Goal: Task Accomplishment & Management: Use online tool/utility

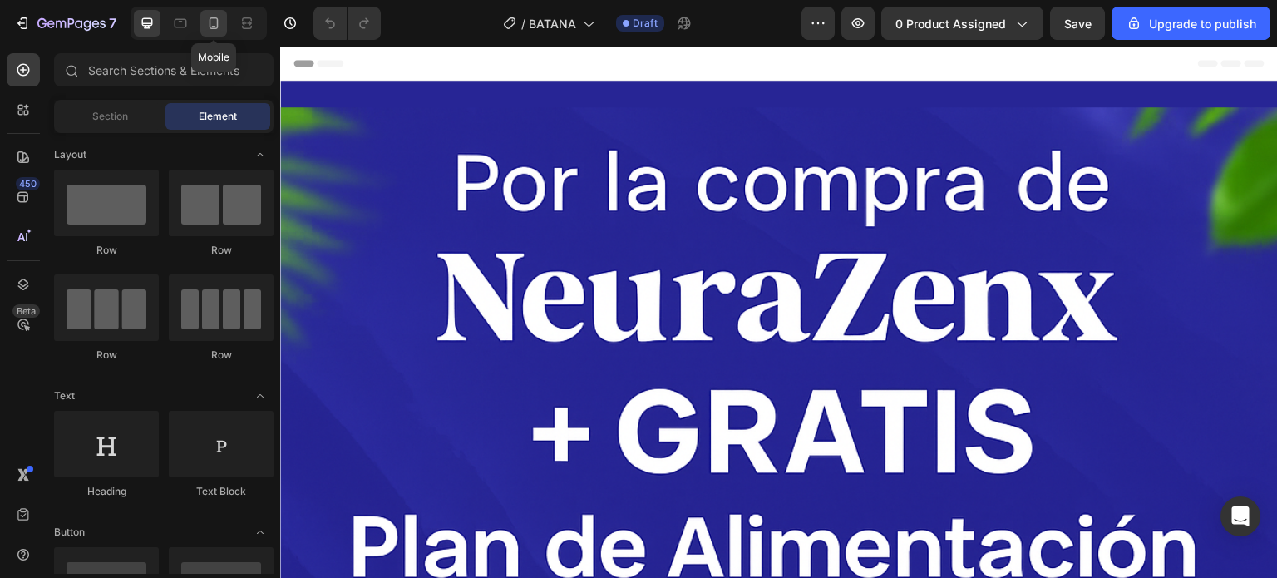
click at [216, 23] on icon at bounding box center [213, 23] width 17 height 17
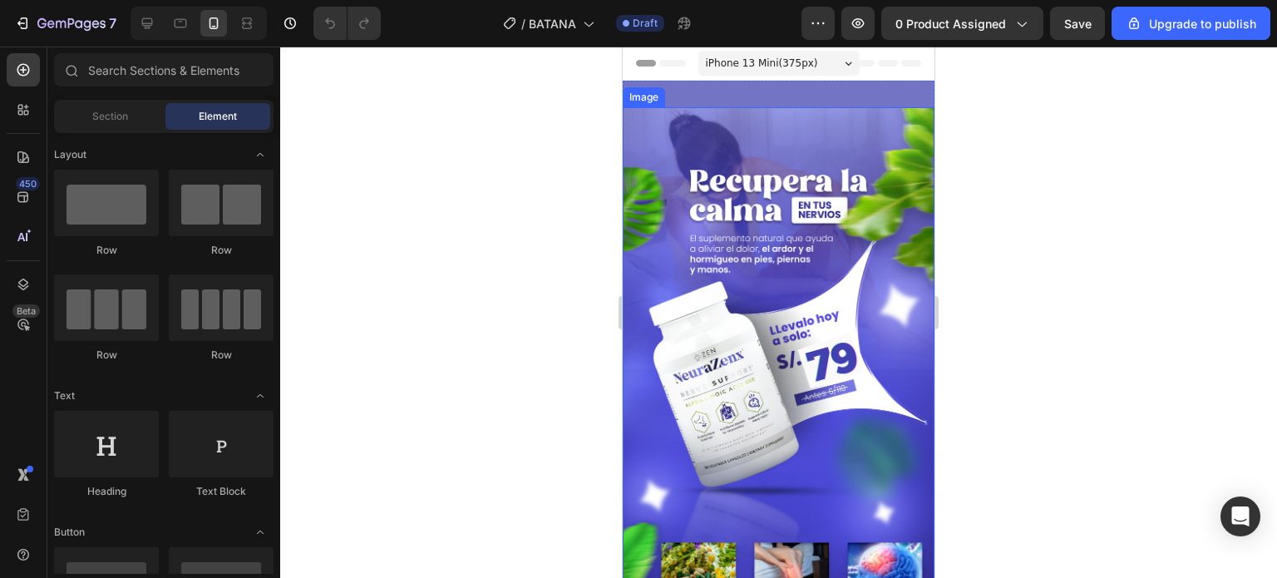
click at [702, 185] on img at bounding box center [779, 384] width 312 height 555
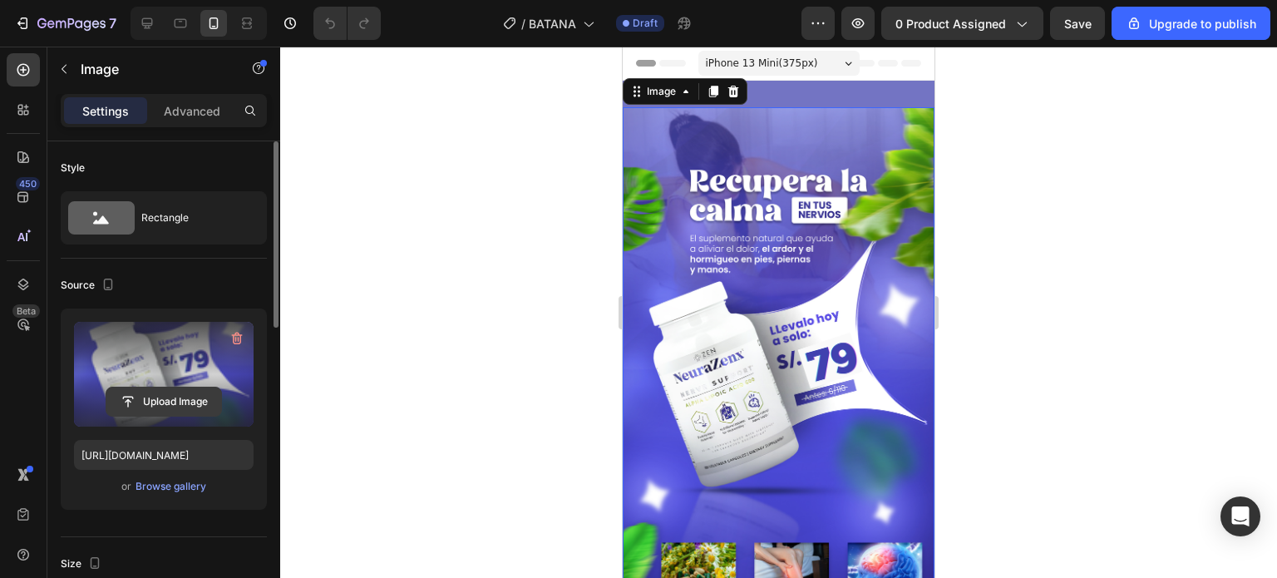
click at [168, 392] on input "file" at bounding box center [163, 401] width 115 height 28
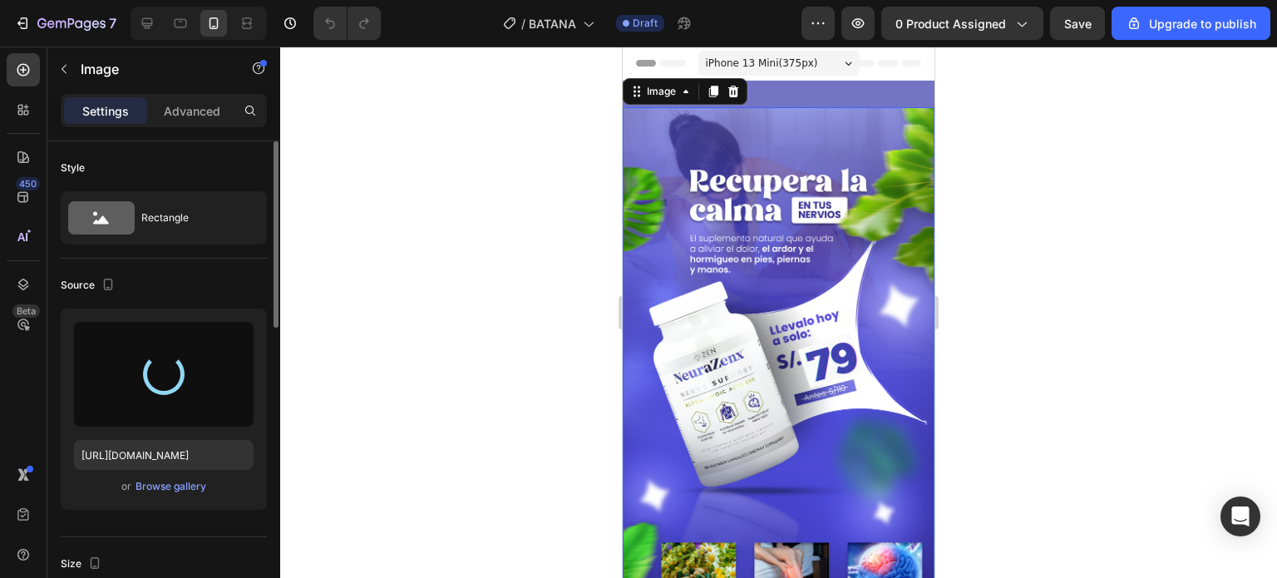
type input "[URL][DOMAIN_NAME]"
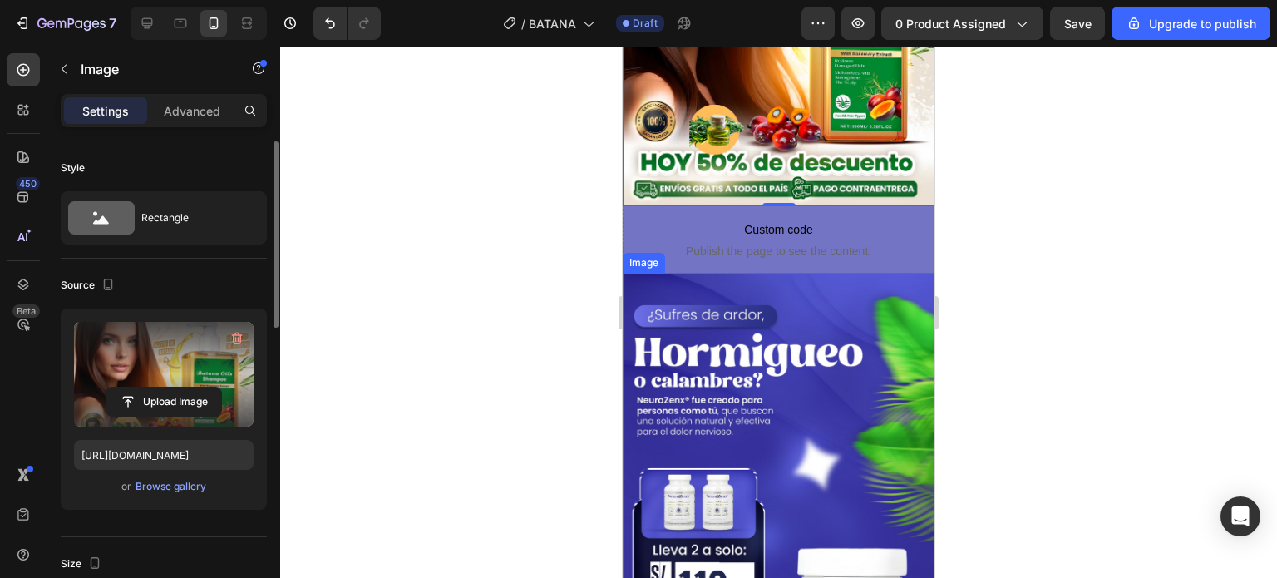
scroll to position [249, 0]
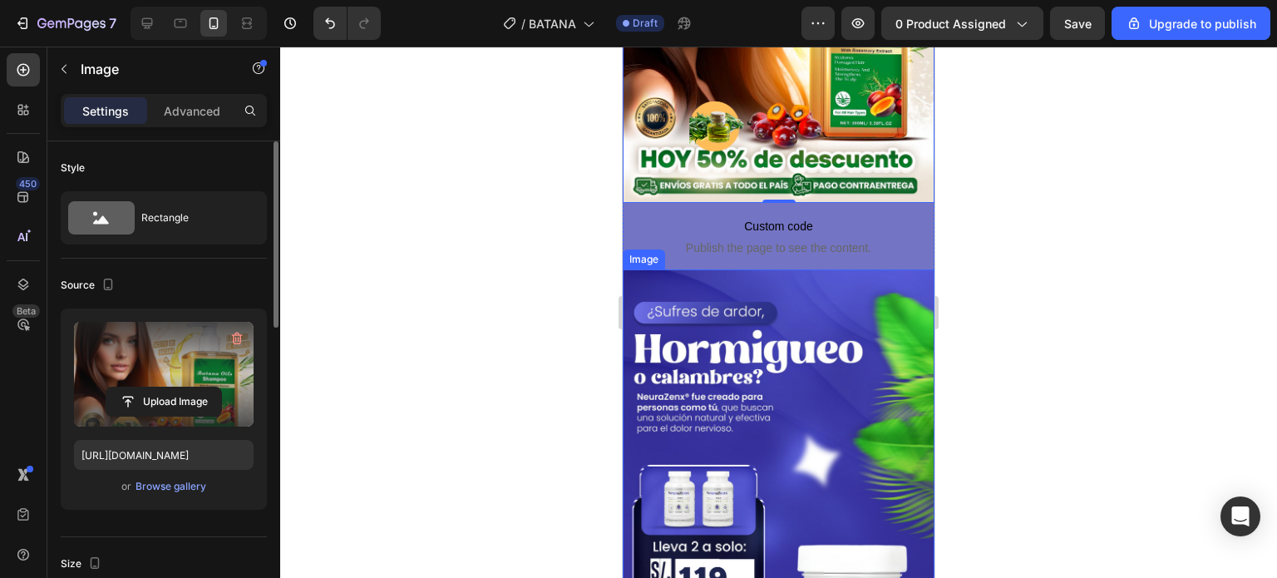
click at [746, 269] on img at bounding box center [779, 546] width 312 height 555
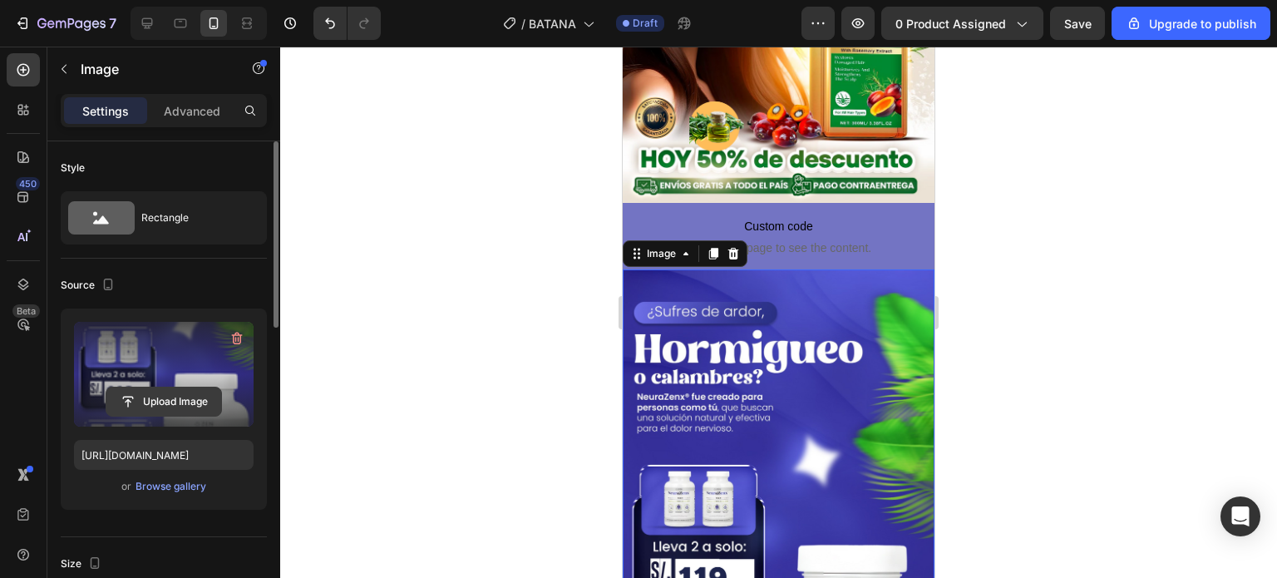
click at [210, 389] on input "file" at bounding box center [163, 401] width 115 height 28
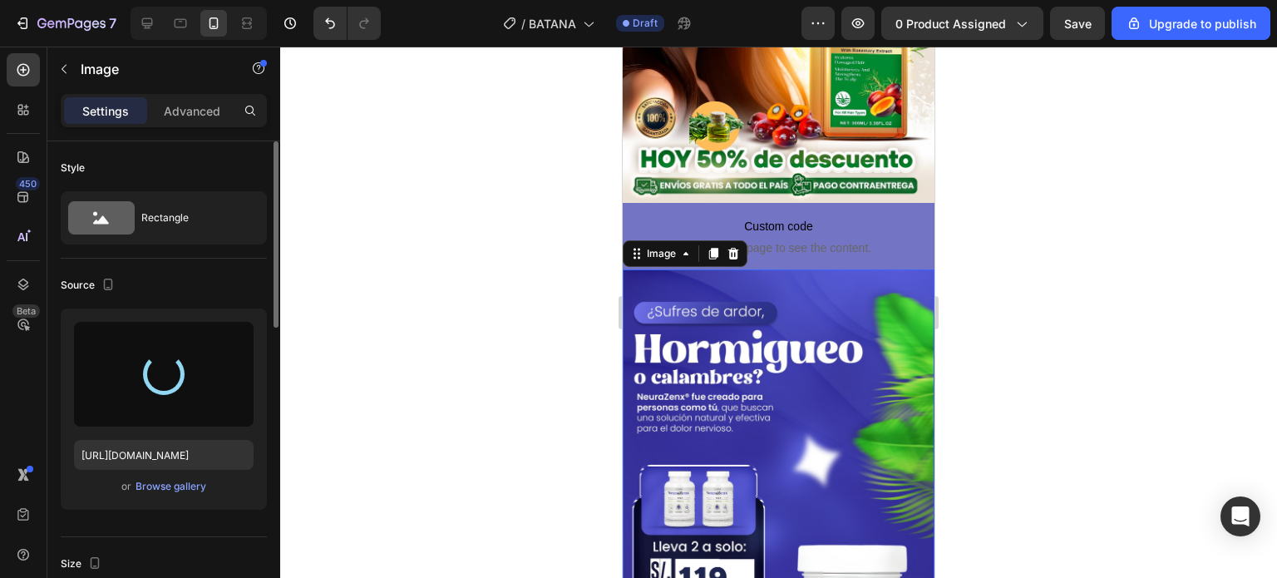
type input "[URL][DOMAIN_NAME]"
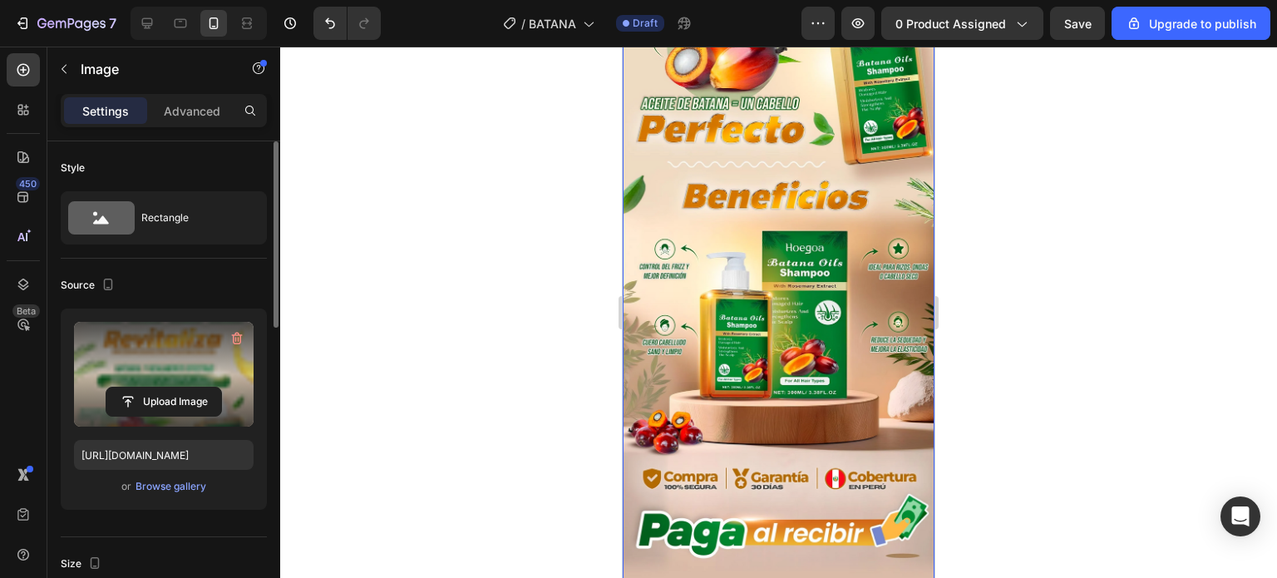
scroll to position [1414, 0]
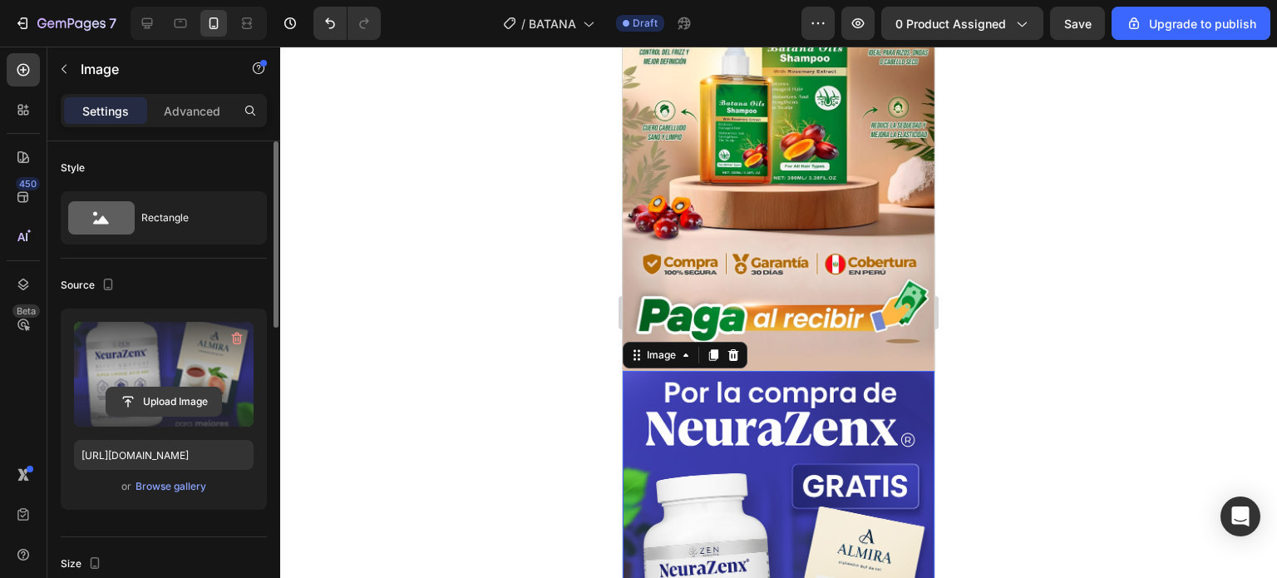
click at [209, 403] on input "file" at bounding box center [163, 401] width 115 height 28
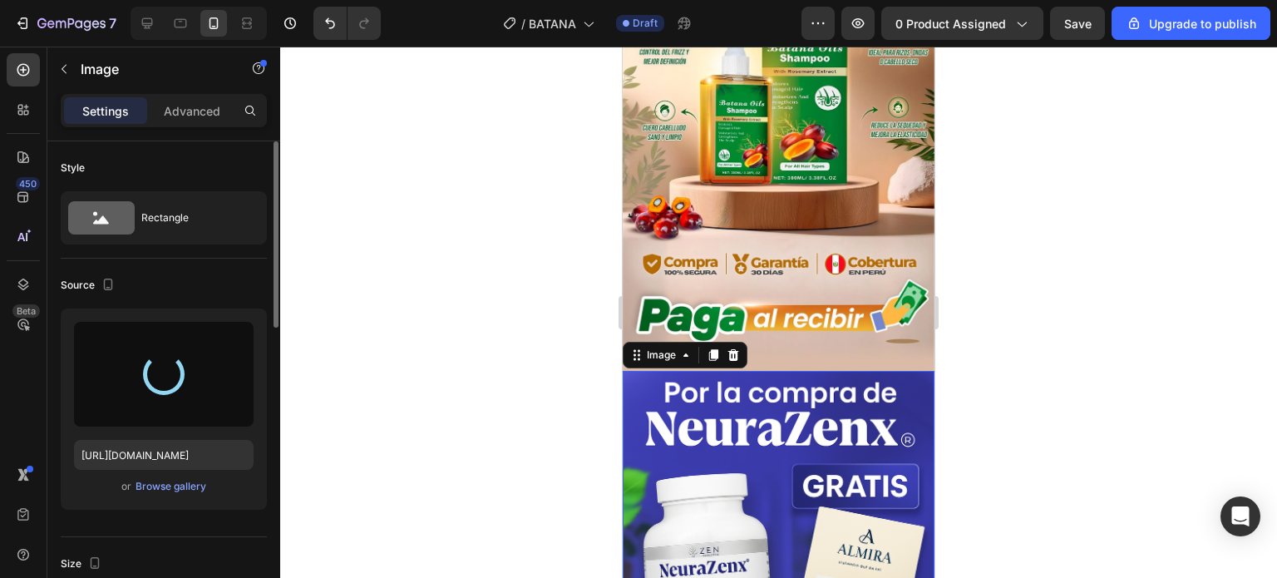
type input "[URL][DOMAIN_NAME]"
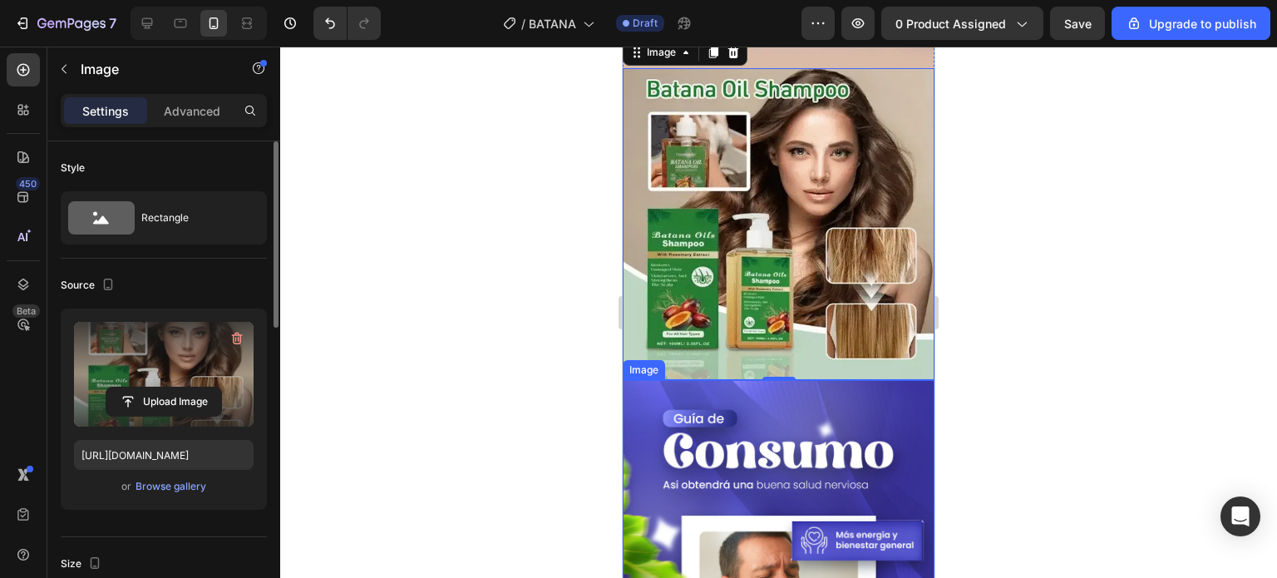
scroll to position [1746, 0]
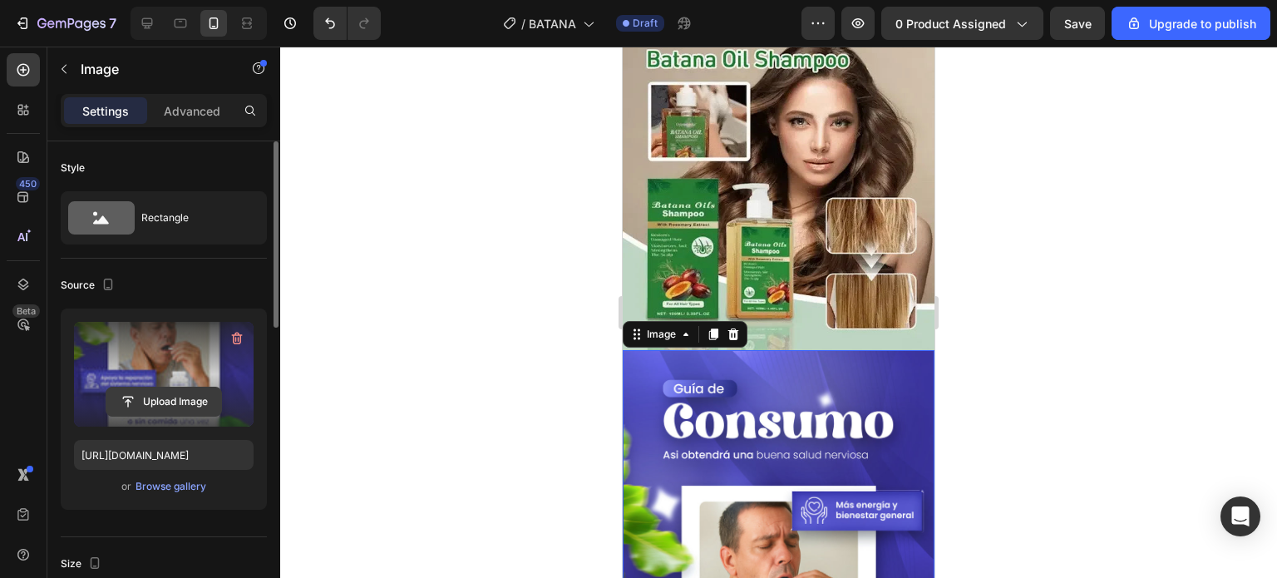
click at [186, 398] on input "file" at bounding box center [163, 401] width 115 height 28
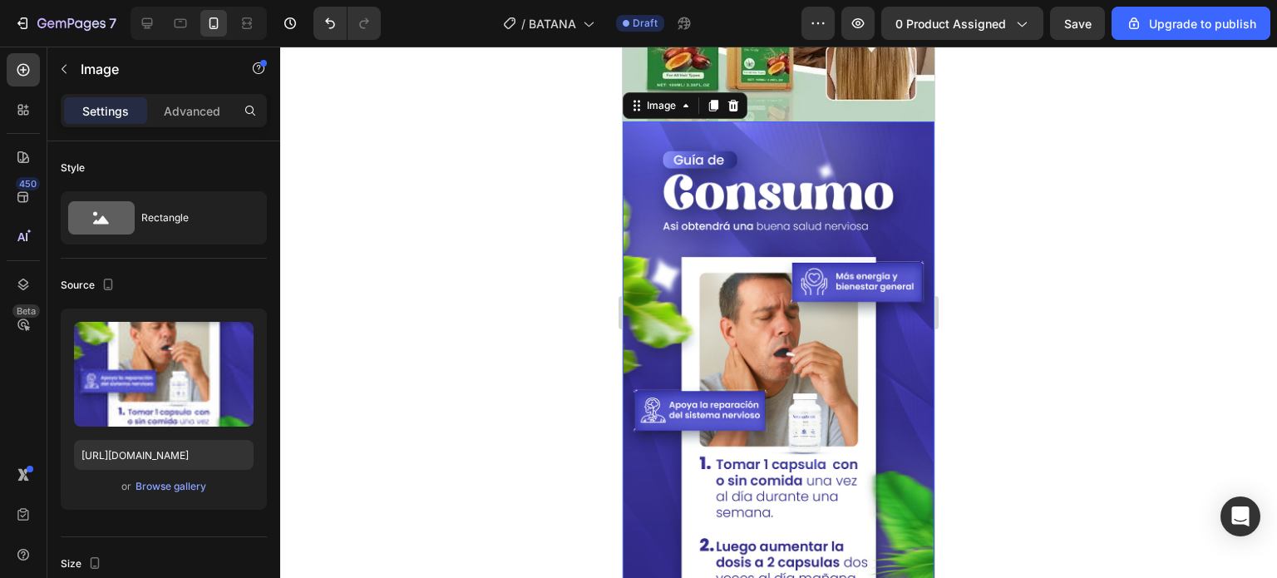
scroll to position [1996, 0]
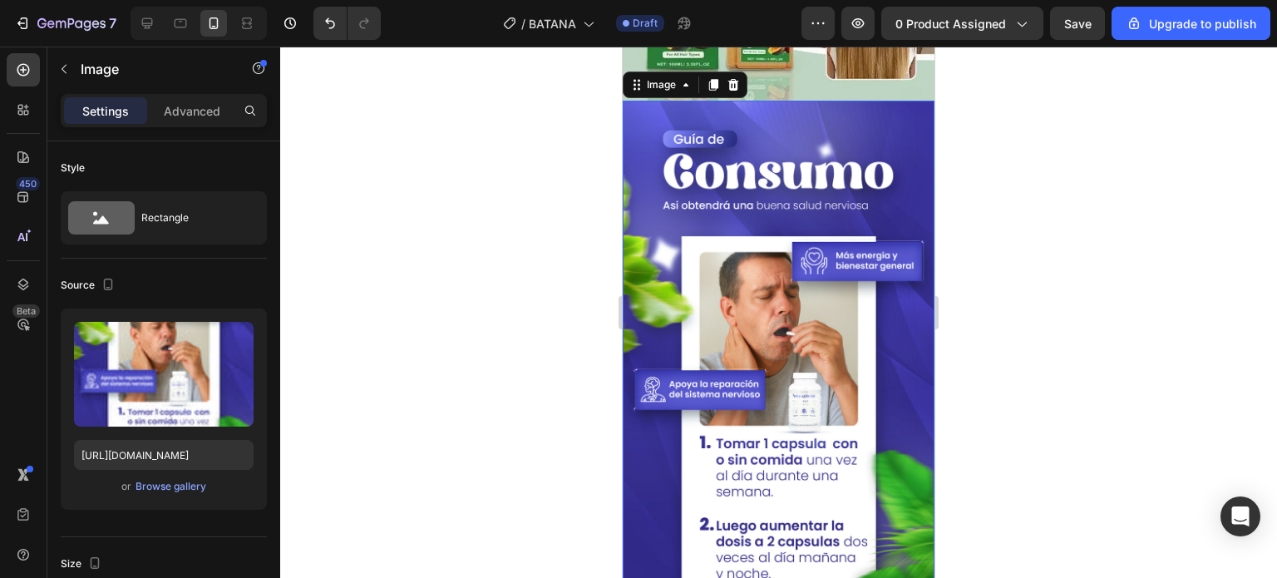
drag, startPoint x: 829, startPoint y: 318, endPoint x: 999, endPoint y: 318, distance: 170.5
click at [829, 318] on img at bounding box center [779, 378] width 312 height 555
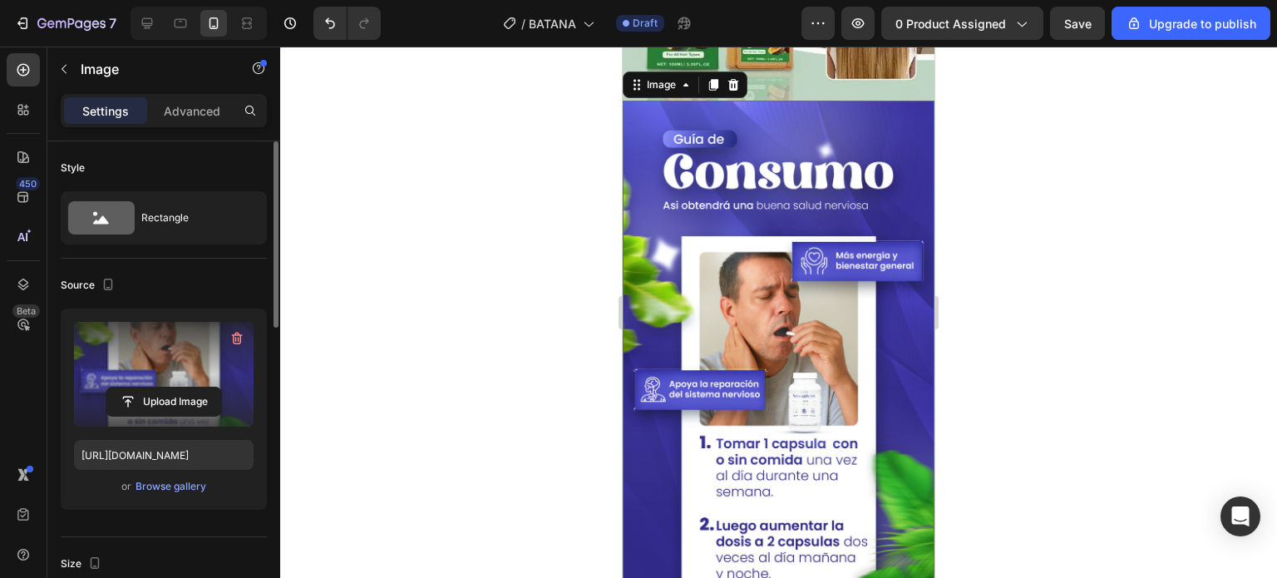
click at [175, 381] on label at bounding box center [164, 374] width 180 height 105
click at [175, 387] on input "file" at bounding box center [163, 401] width 115 height 28
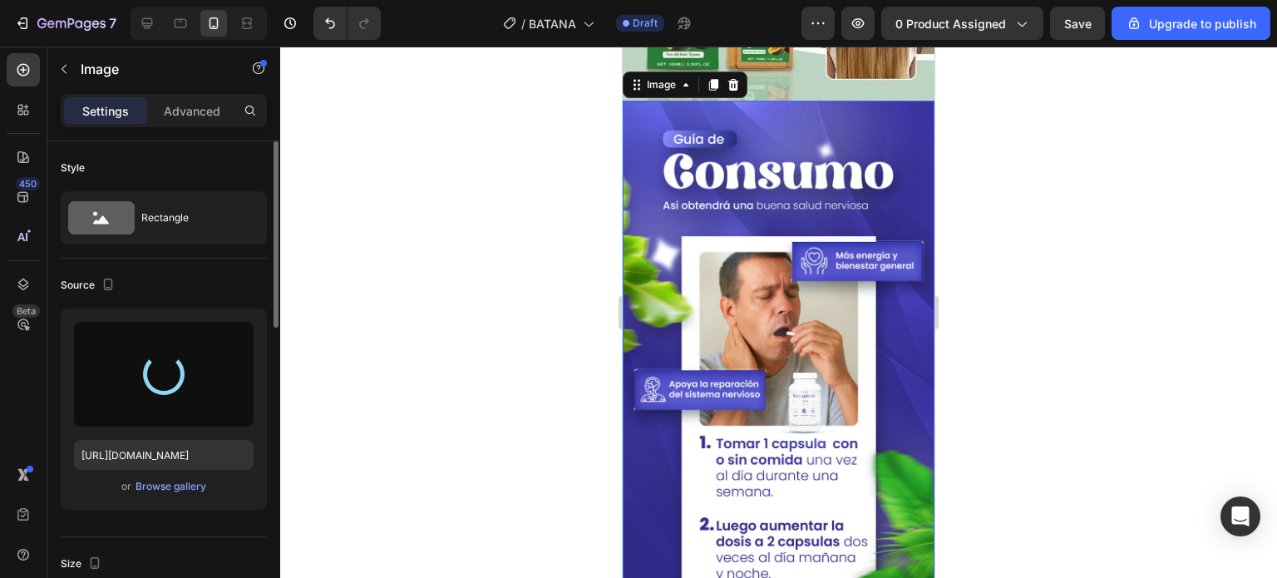
type input "[URL][DOMAIN_NAME]"
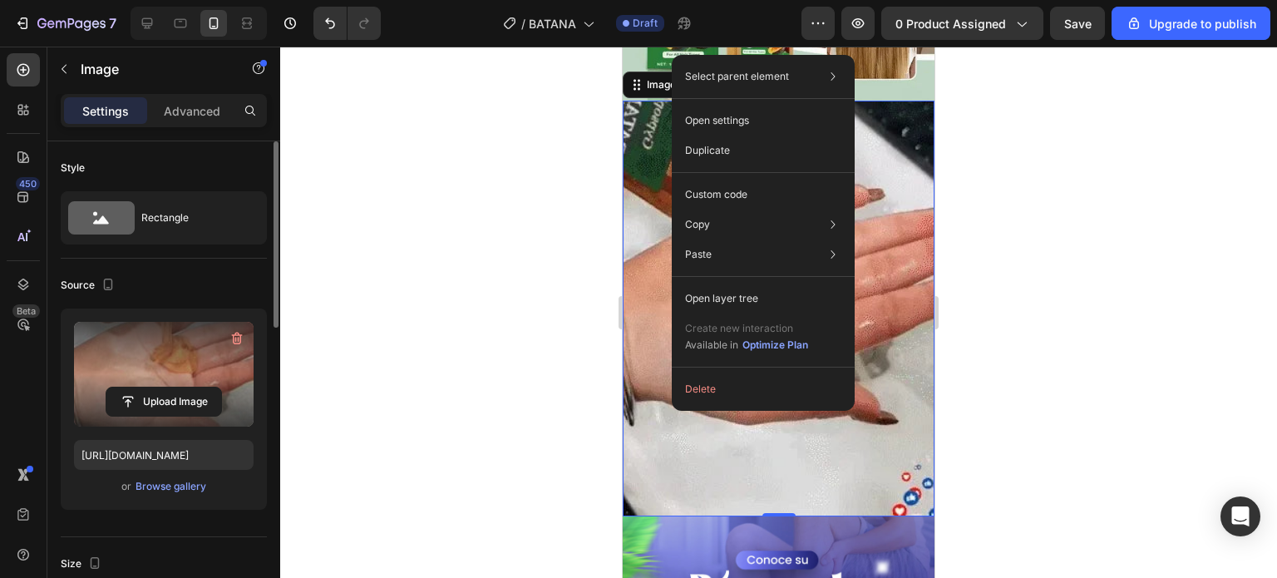
drag, startPoint x: 175, startPoint y: 381, endPoint x: 442, endPoint y: 350, distance: 268.7
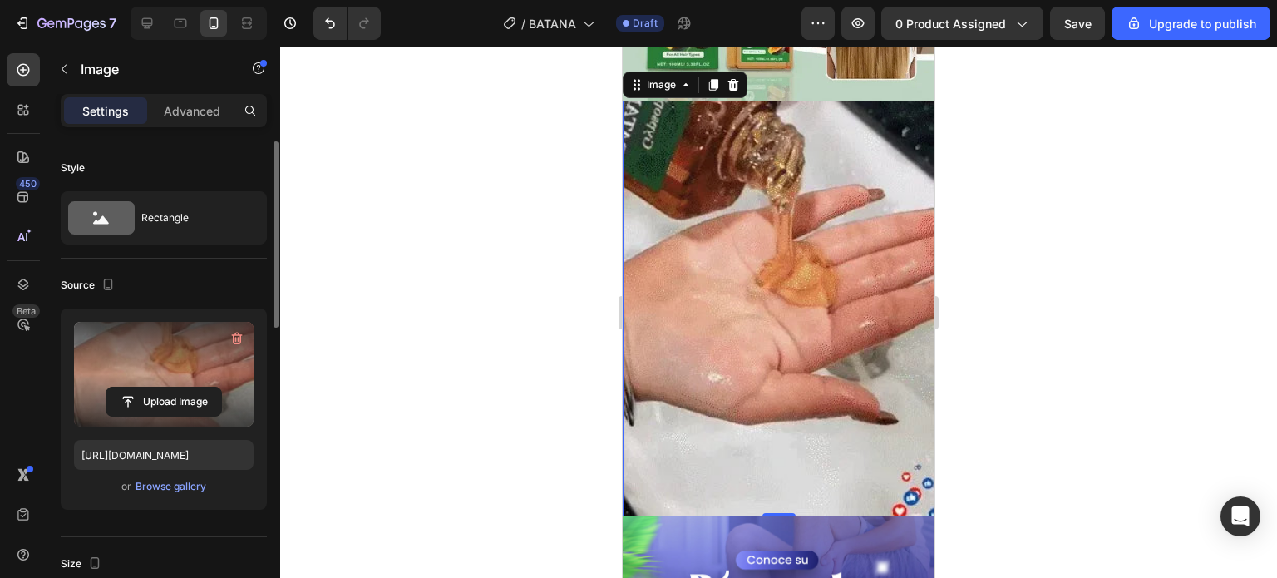
click at [1009, 397] on div at bounding box center [778, 312] width 997 height 531
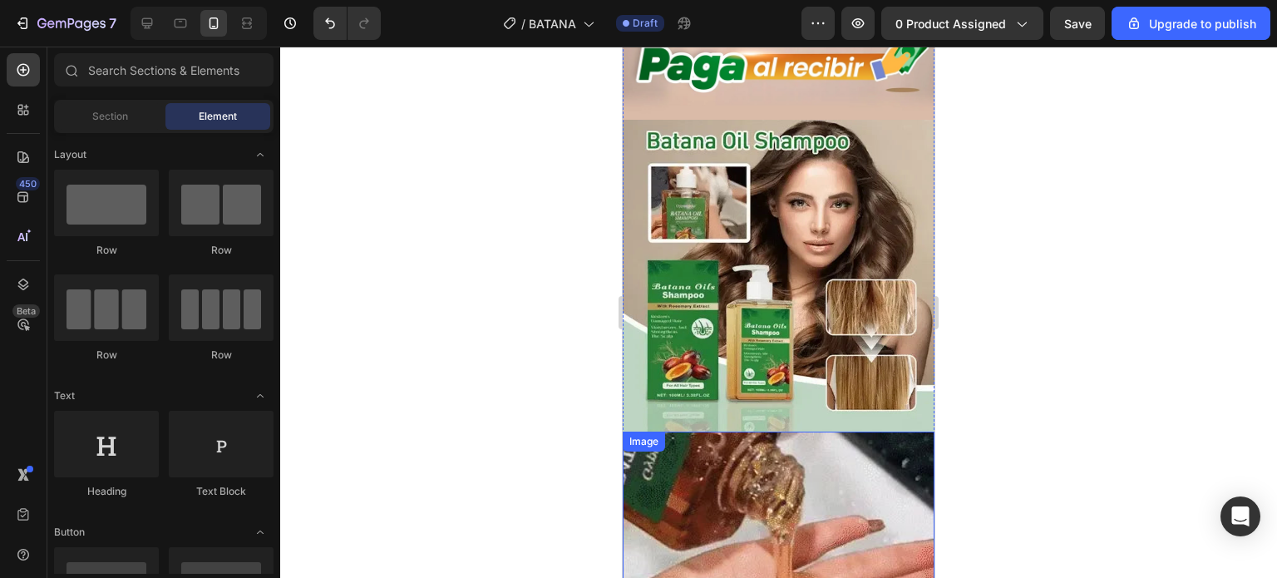
scroll to position [1663, 0]
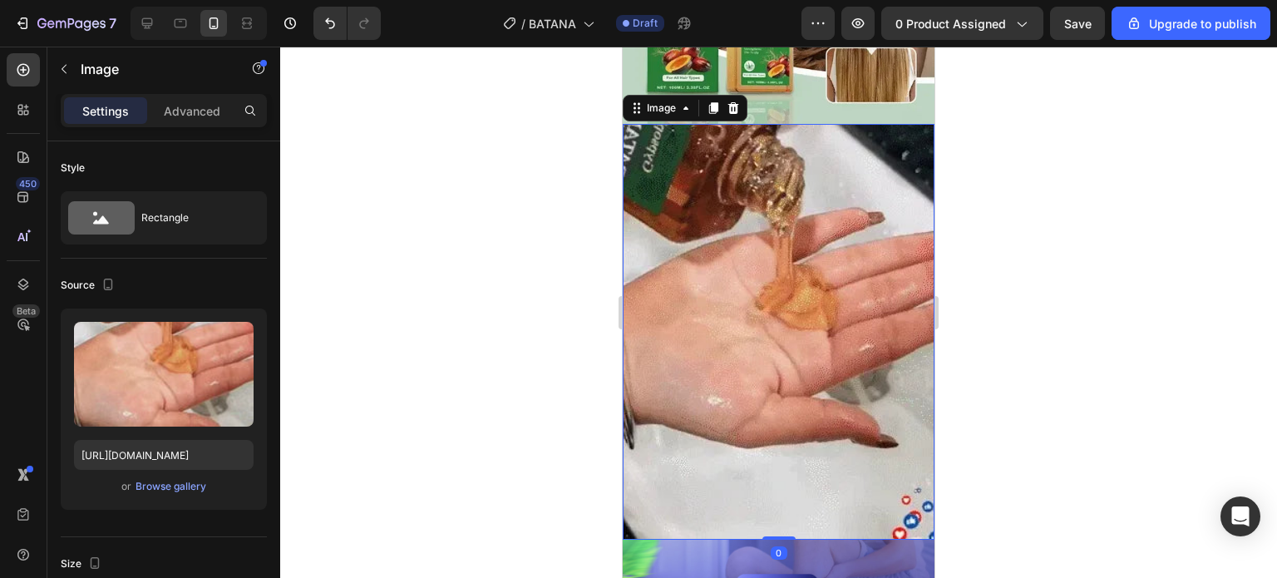
scroll to position [1996, 0]
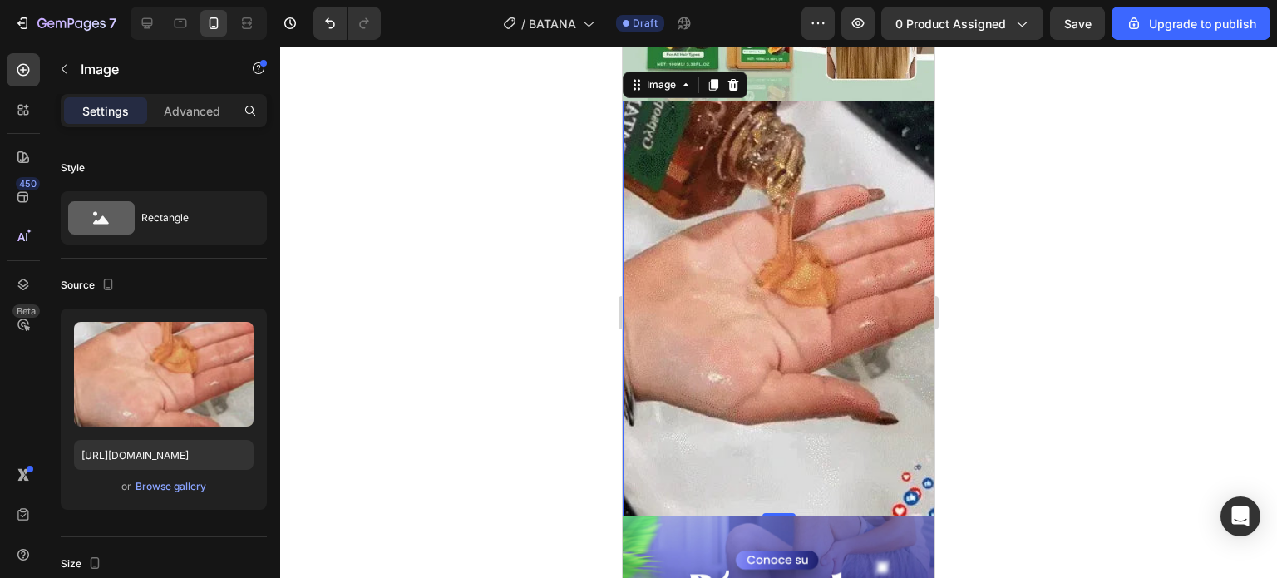
click at [754, 295] on img at bounding box center [779, 309] width 312 height 416
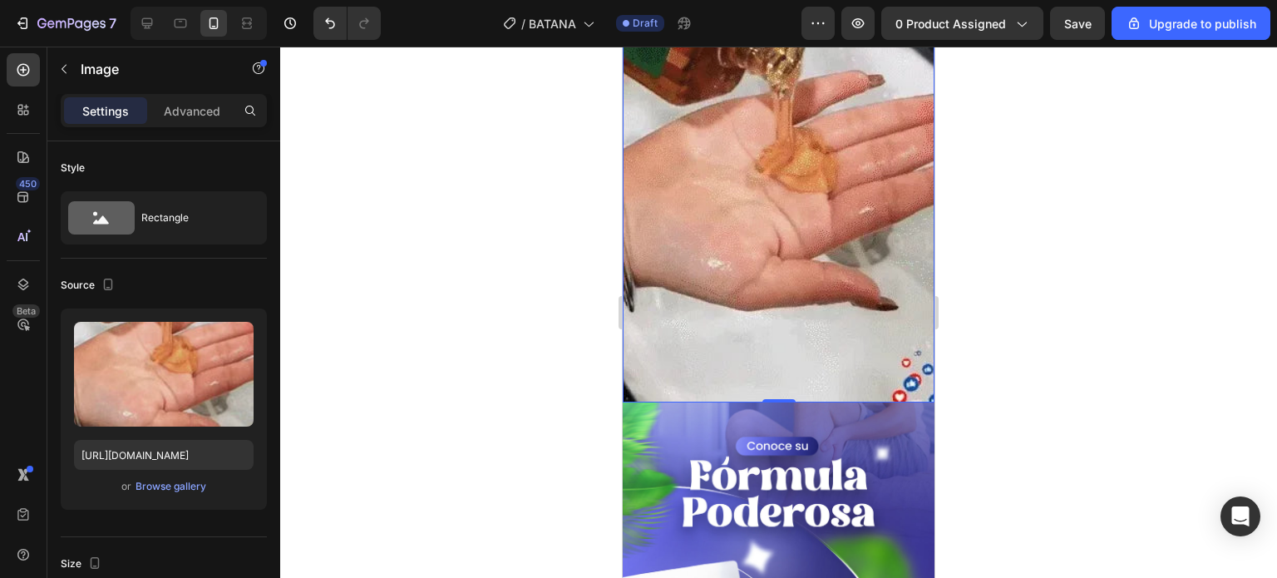
scroll to position [2245, 0]
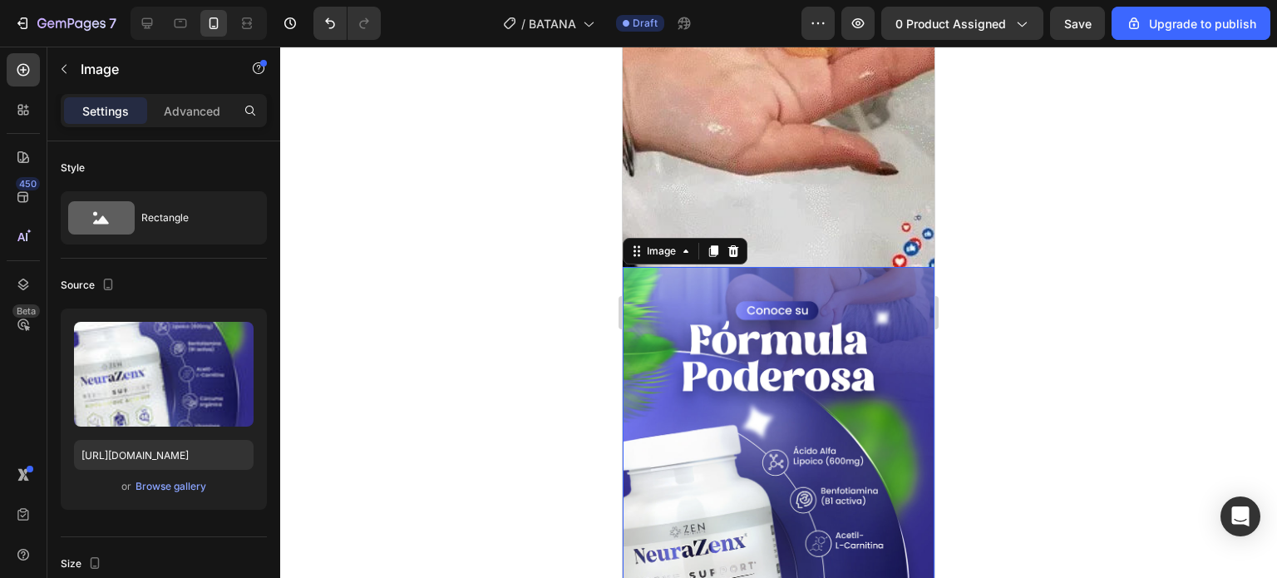
click at [769, 315] on img at bounding box center [779, 544] width 312 height 555
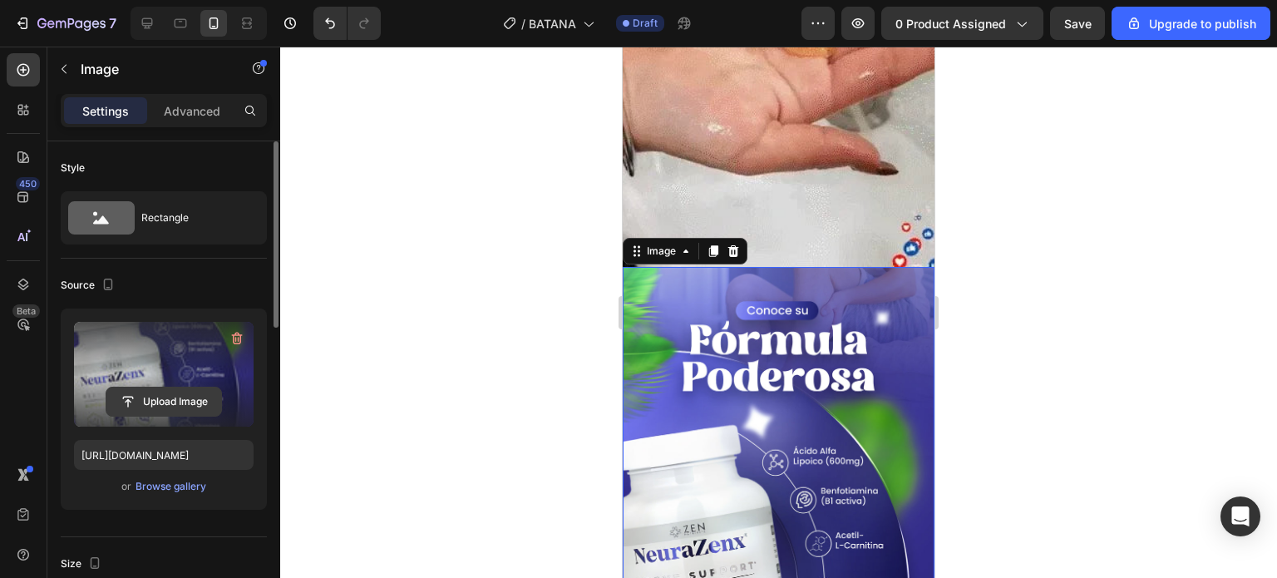
click at [164, 406] on input "file" at bounding box center [163, 401] width 115 height 28
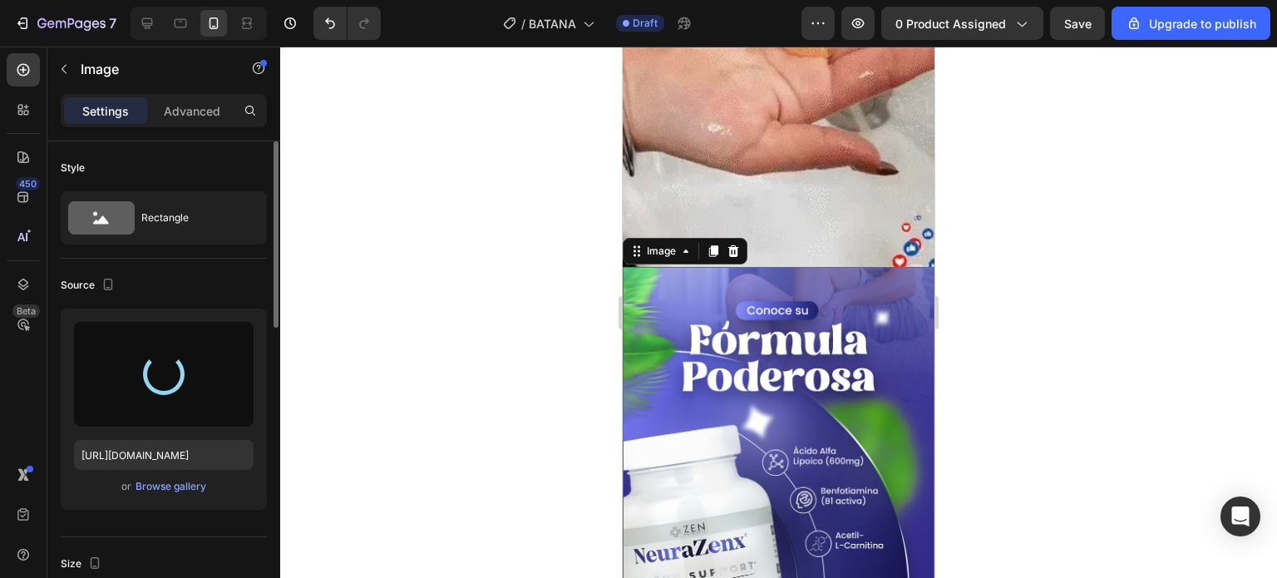
type input "[URL][DOMAIN_NAME]"
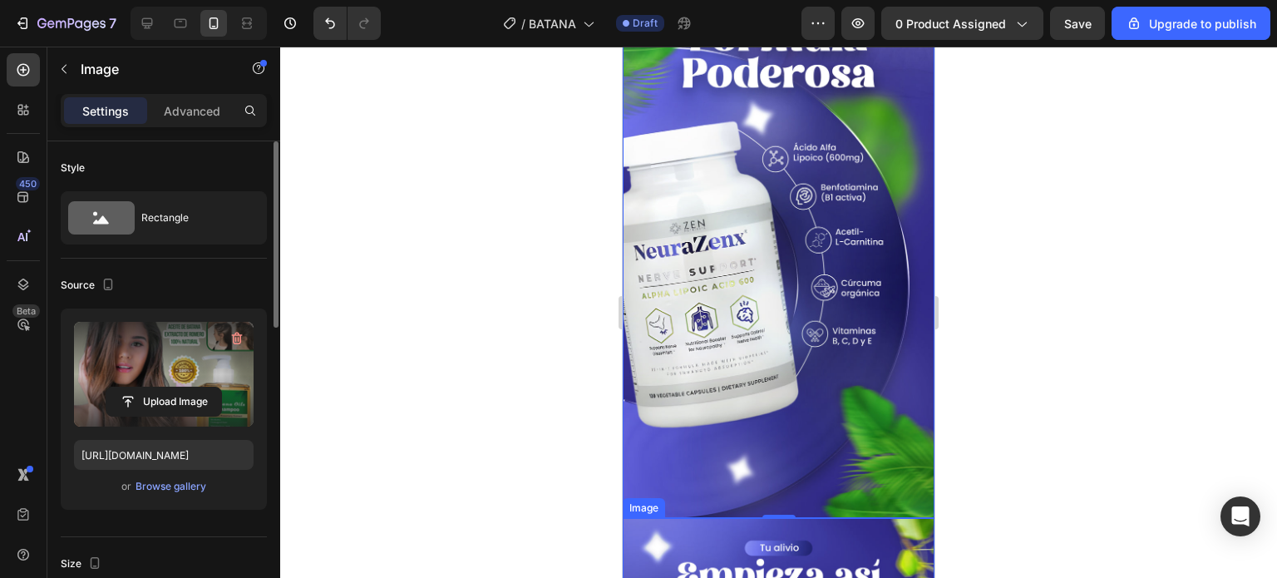
scroll to position [2578, 0]
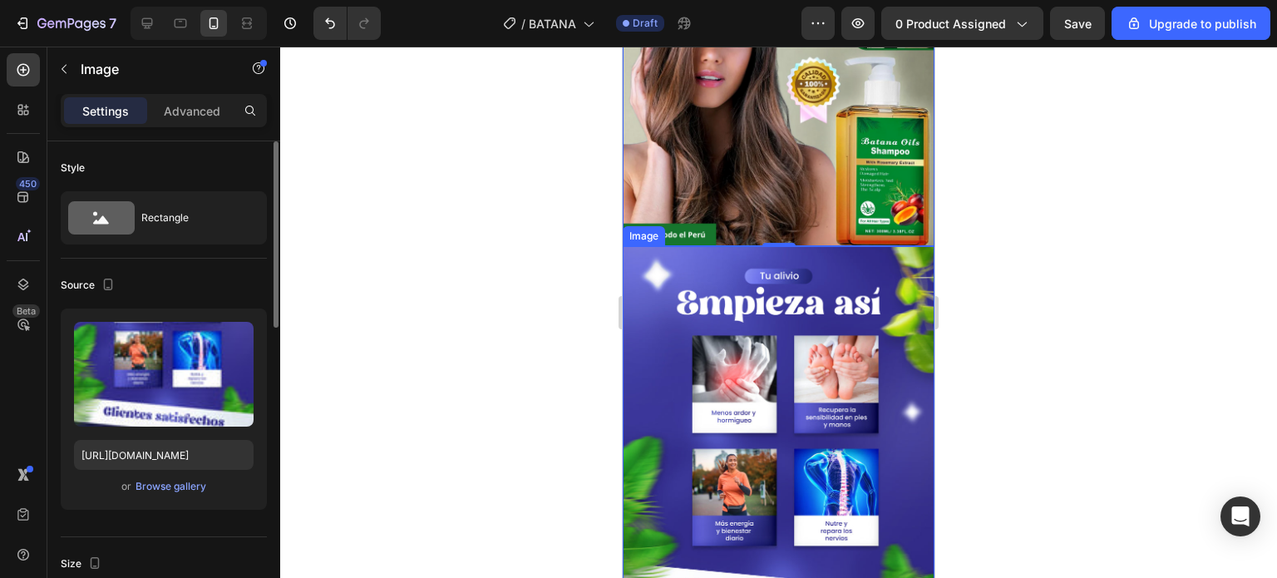
click at [802, 355] on img at bounding box center [779, 523] width 312 height 555
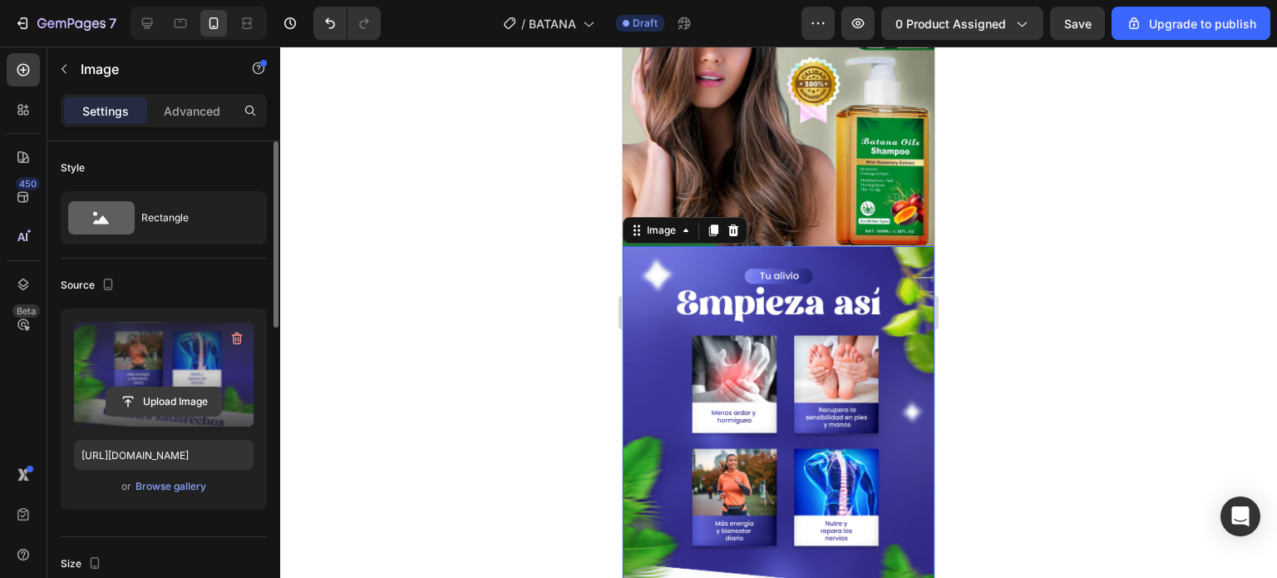
click at [196, 389] on input "file" at bounding box center [163, 401] width 115 height 28
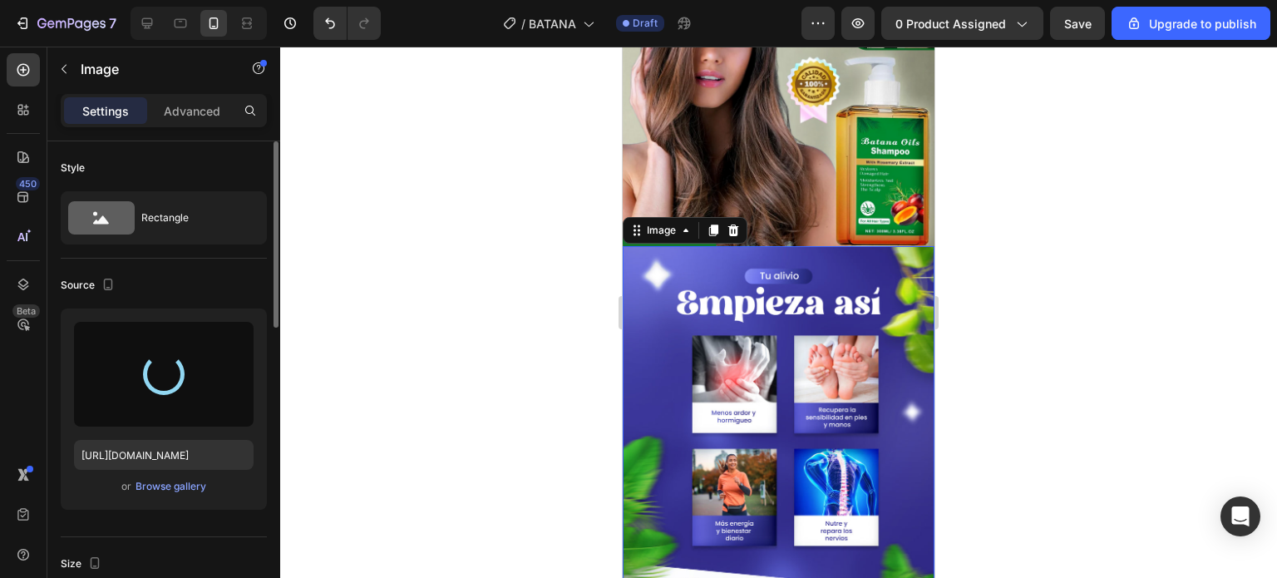
type input "[URL][DOMAIN_NAME]"
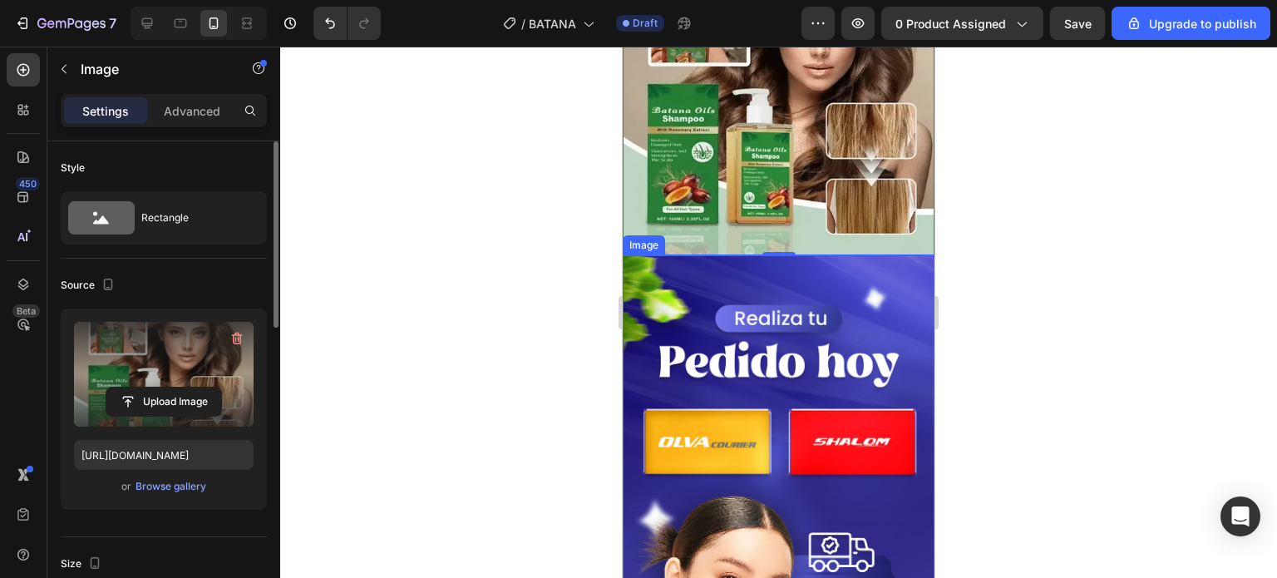
scroll to position [2910, 0]
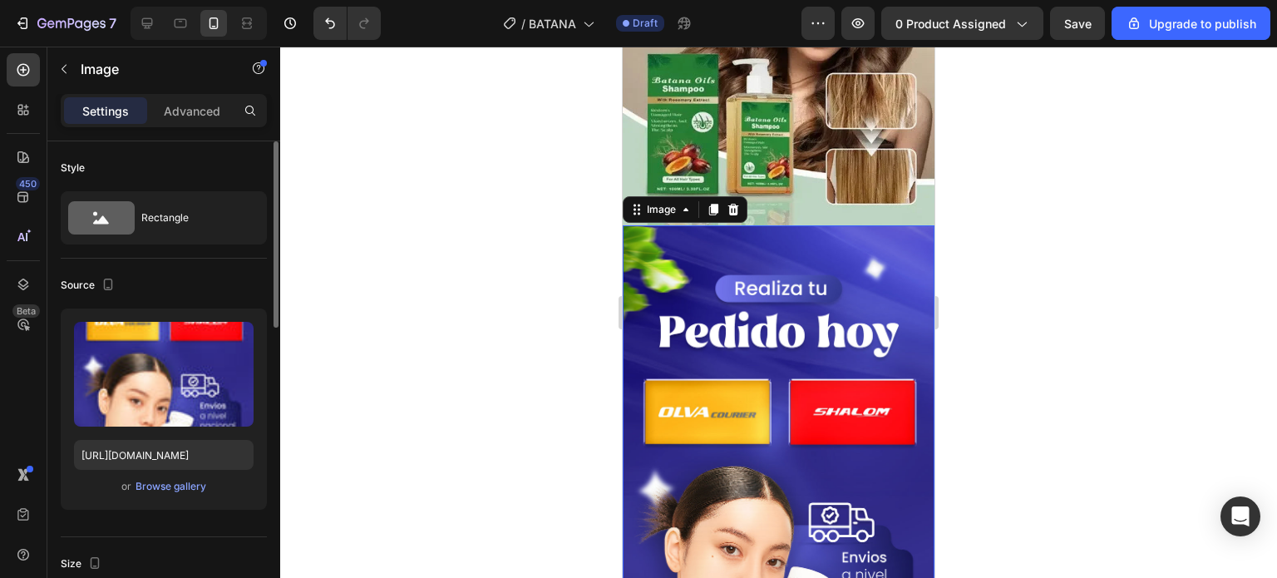
click at [745, 240] on img at bounding box center [779, 502] width 312 height 555
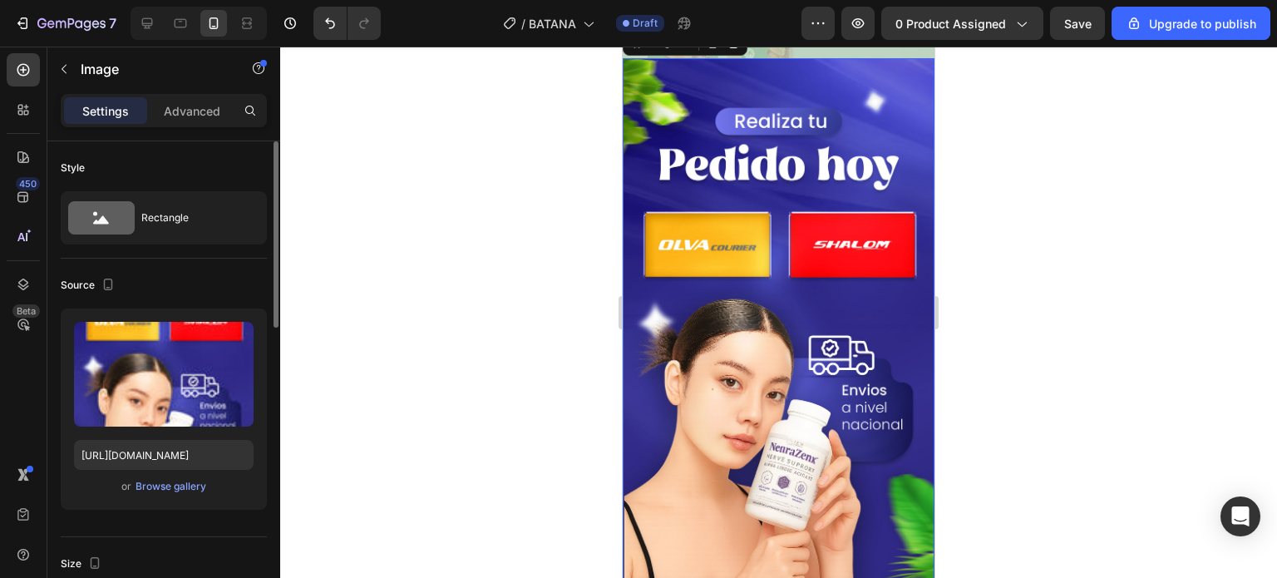
scroll to position [2895, 0]
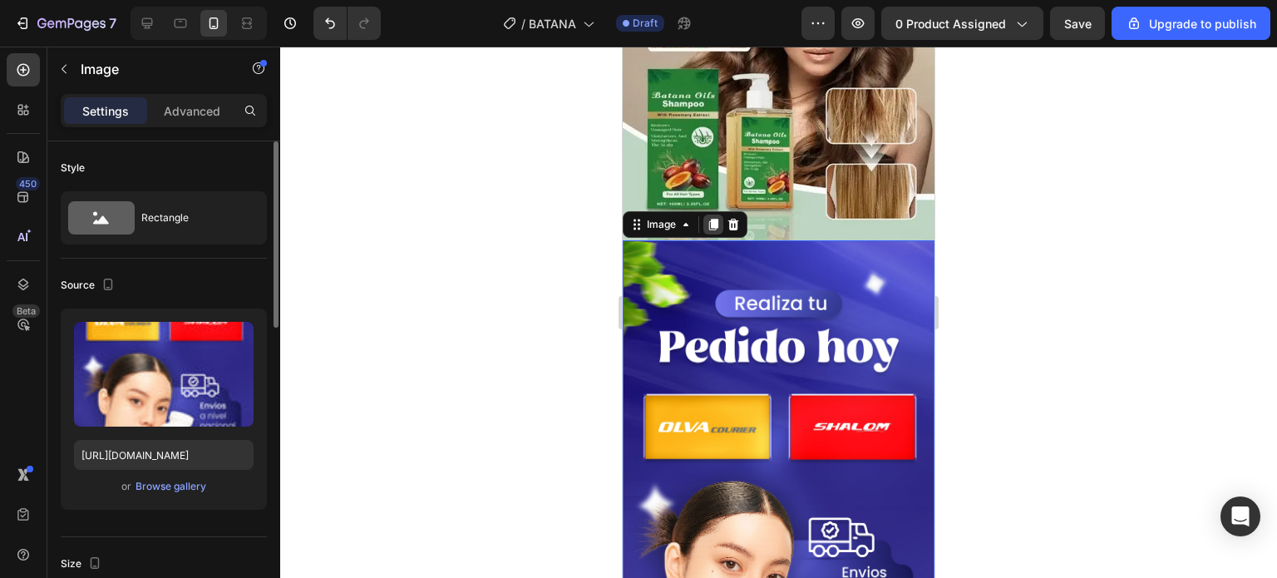
click at [715, 218] on icon at bounding box center [713, 224] width 13 height 13
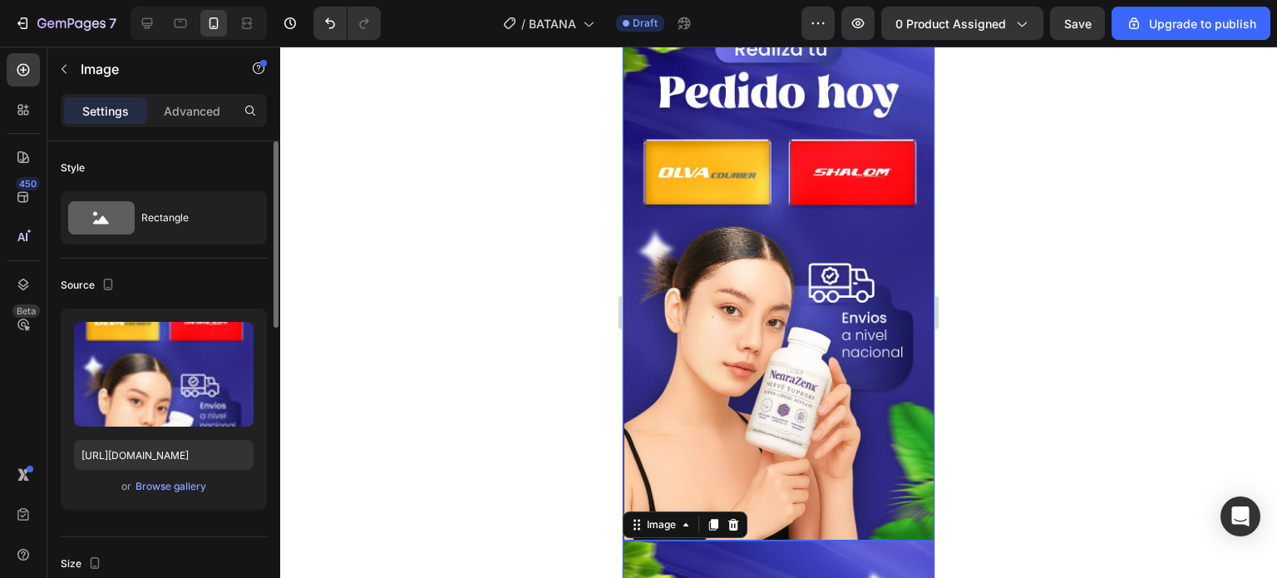
scroll to position [3062, 0]
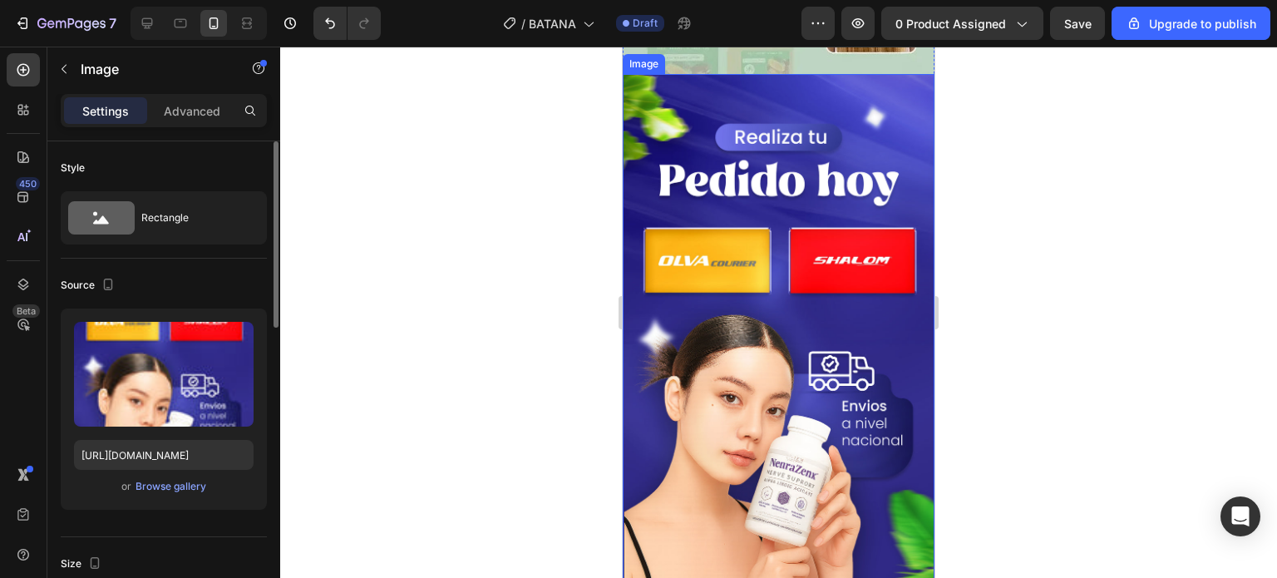
click at [782, 217] on img at bounding box center [779, 351] width 312 height 555
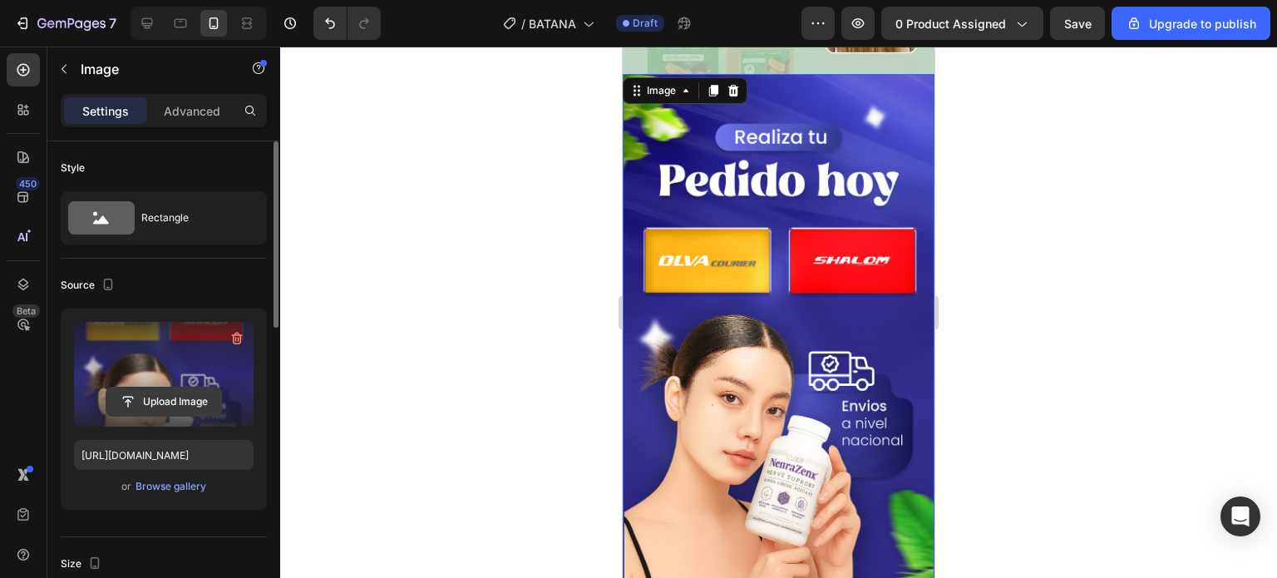
click at [200, 405] on input "file" at bounding box center [163, 401] width 115 height 28
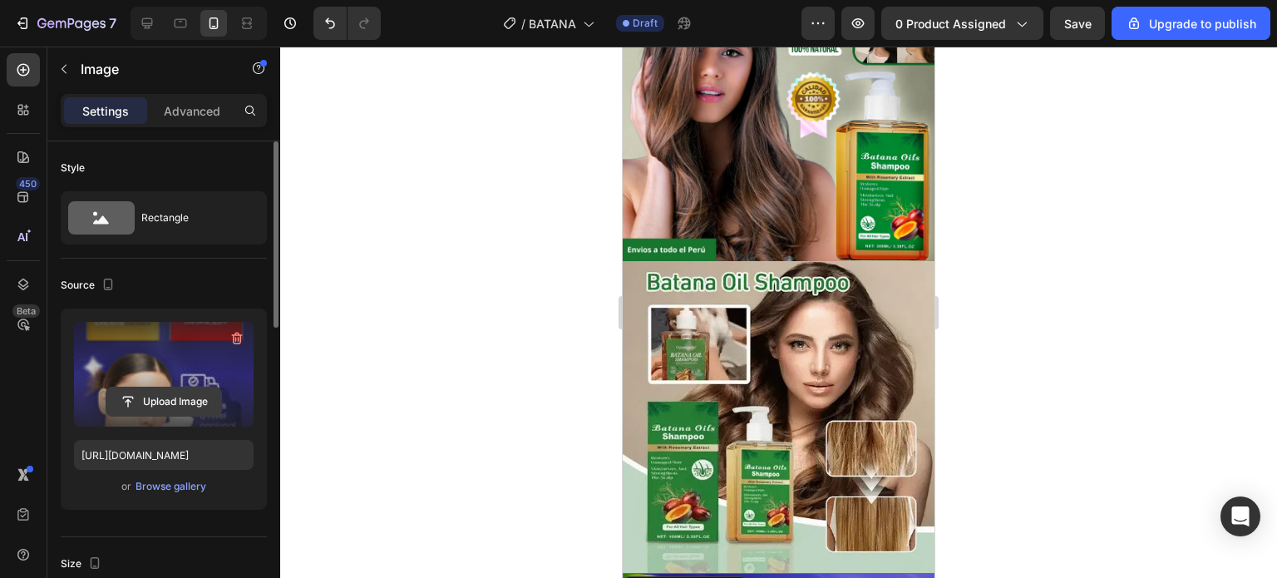
scroll to position [2230, 0]
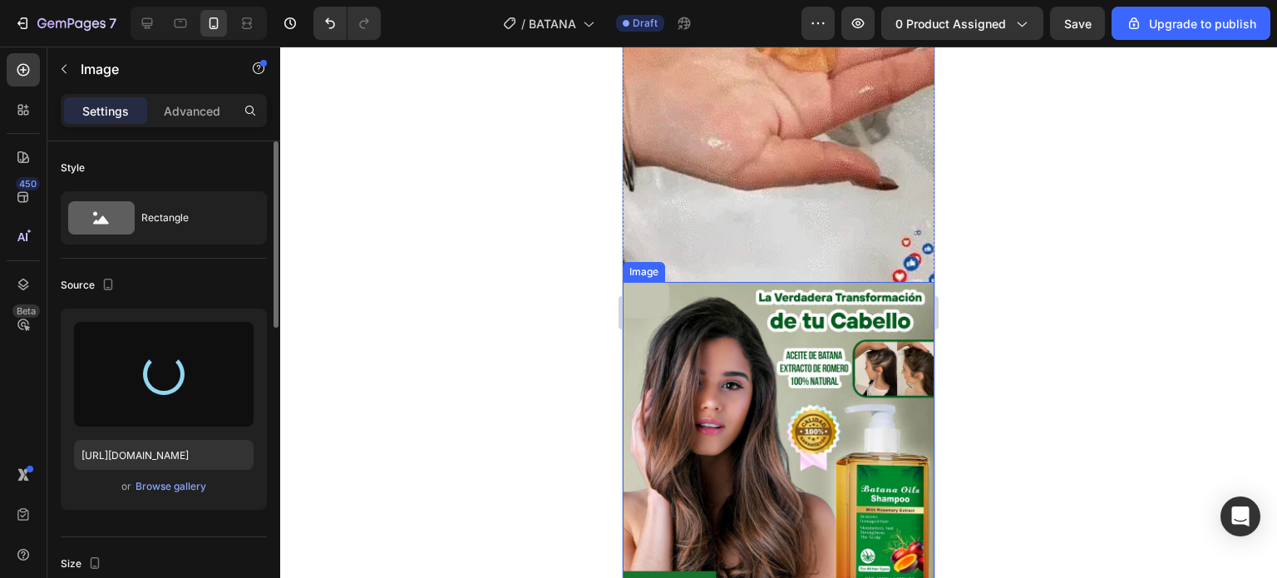
type input "[URL][DOMAIN_NAME]"
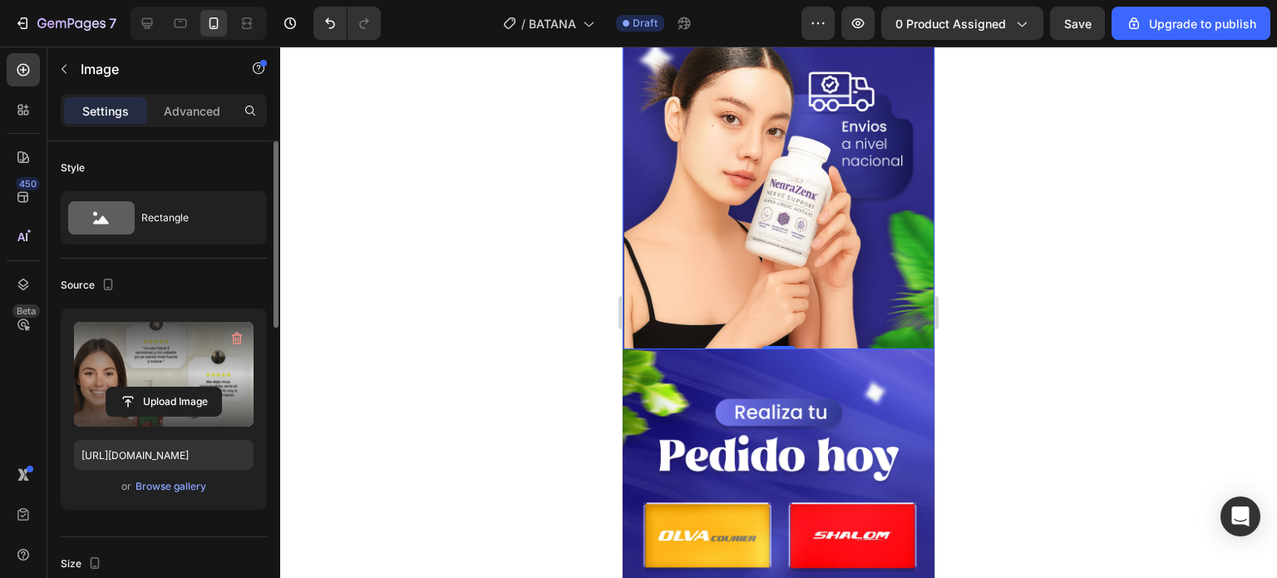
scroll to position [3444, 0]
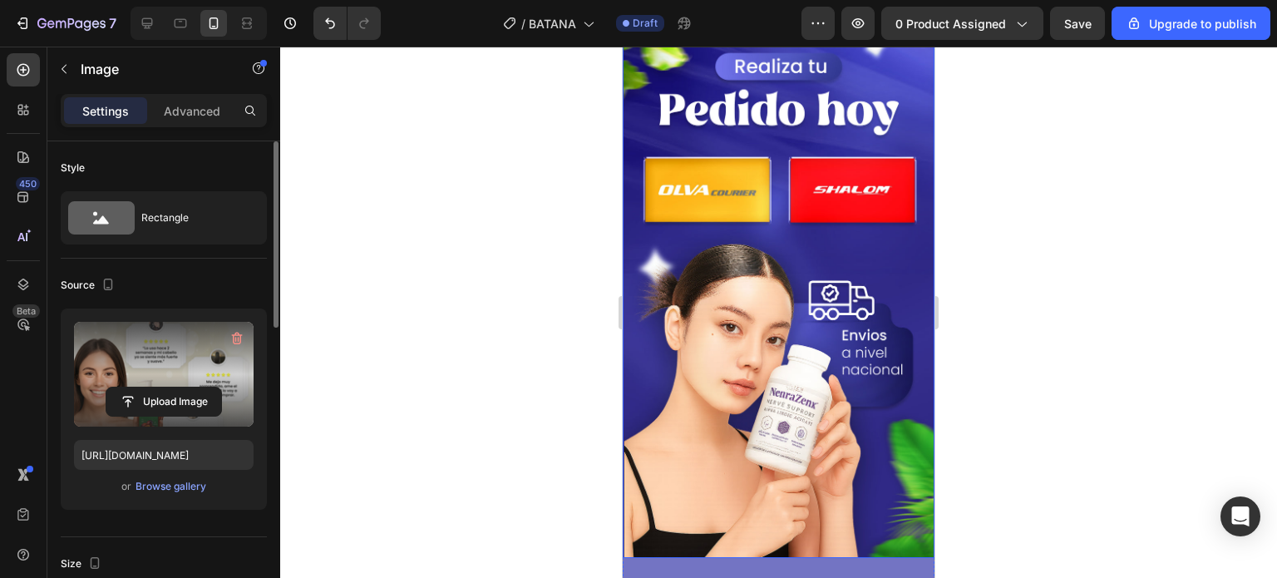
click at [718, 356] on img at bounding box center [779, 280] width 312 height 555
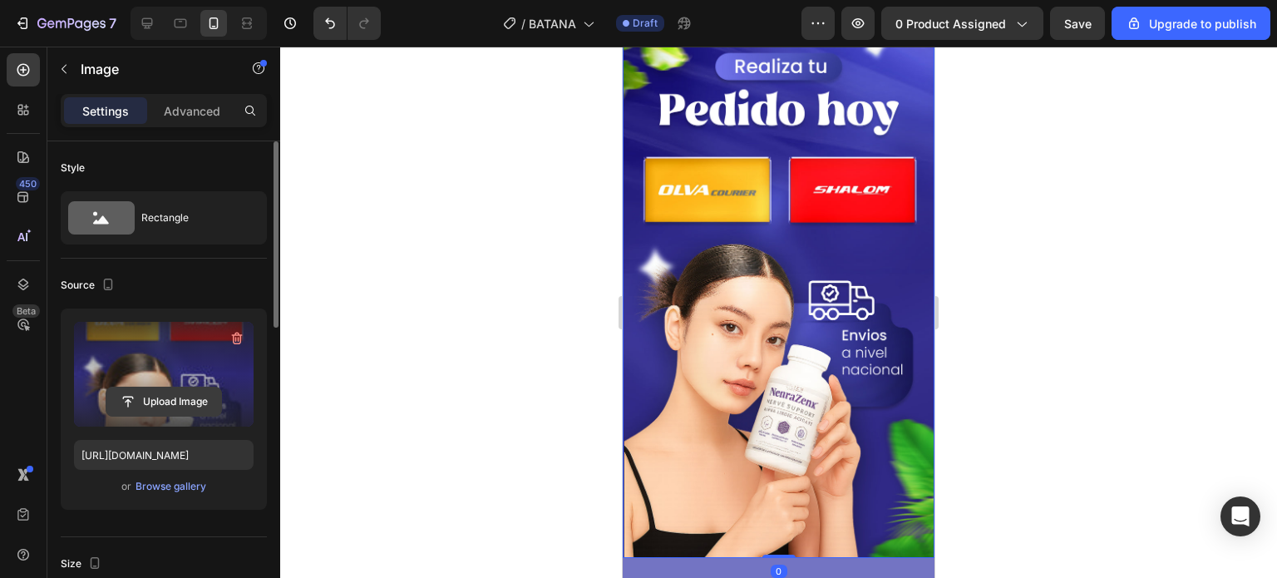
click at [146, 402] on input "file" at bounding box center [163, 401] width 115 height 28
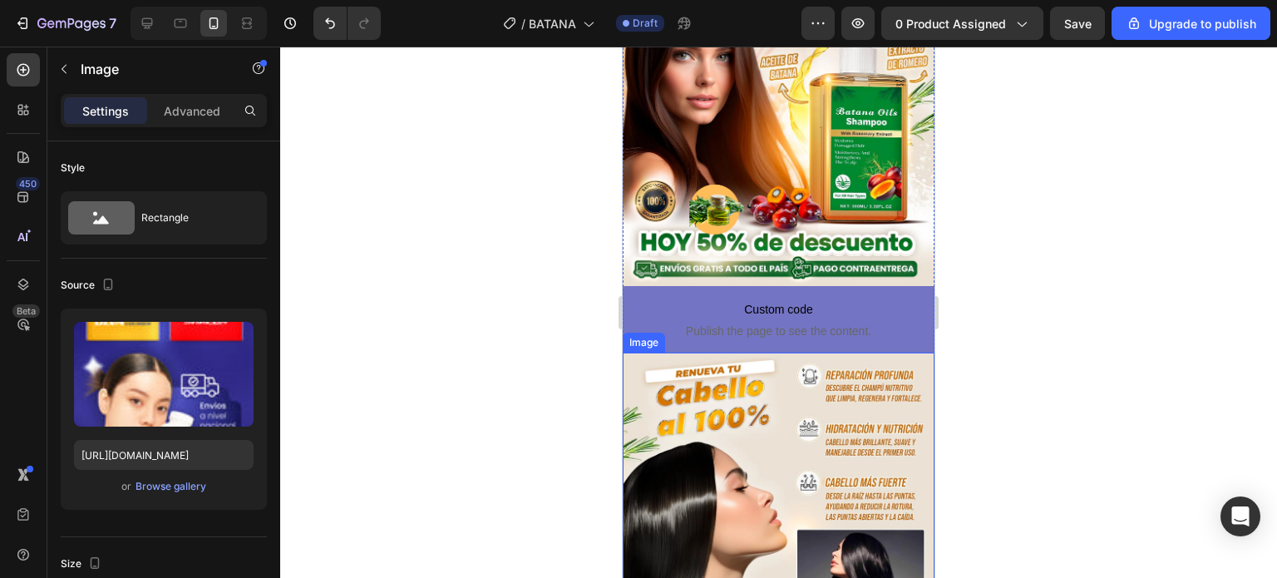
scroll to position [0, 0]
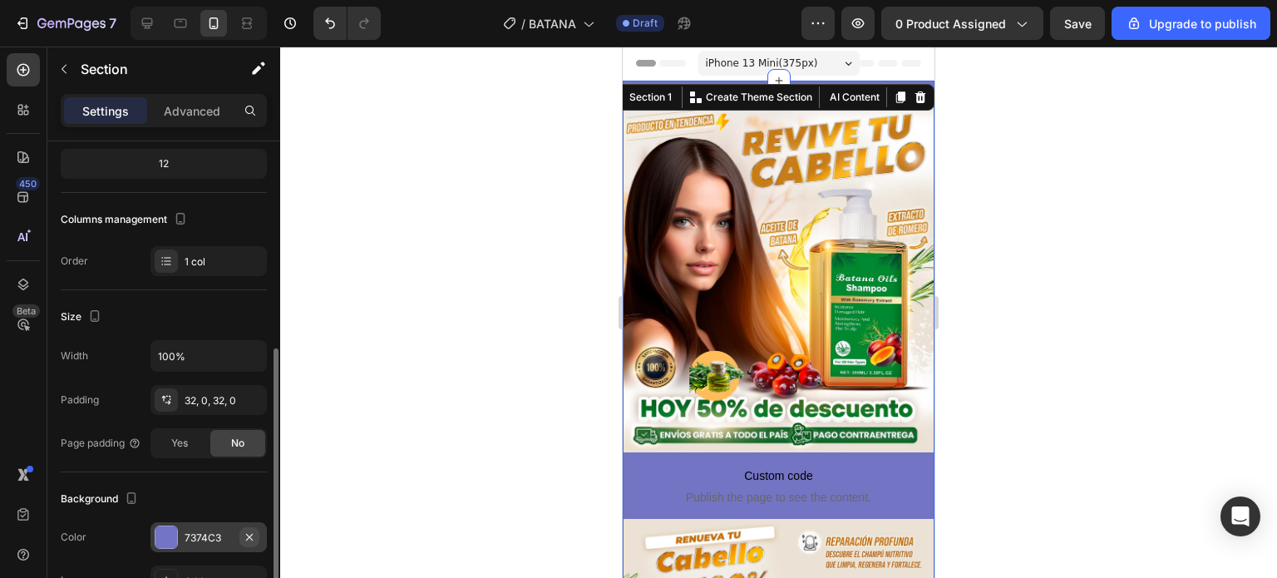
scroll to position [249, 0]
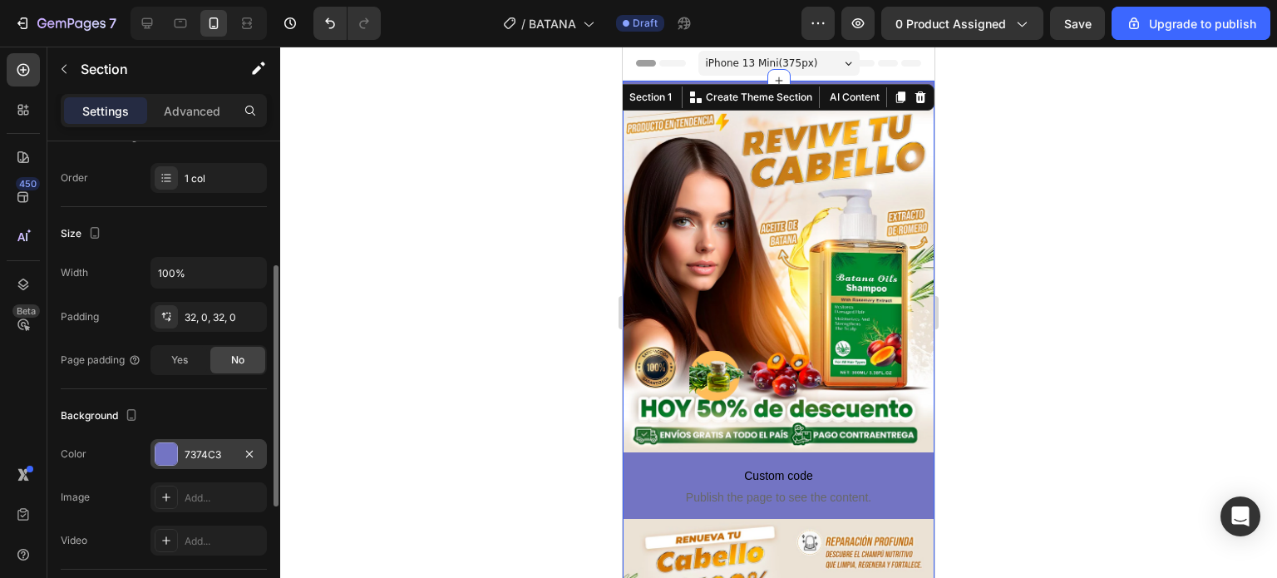
click at [156, 450] on div at bounding box center [166, 454] width 22 height 22
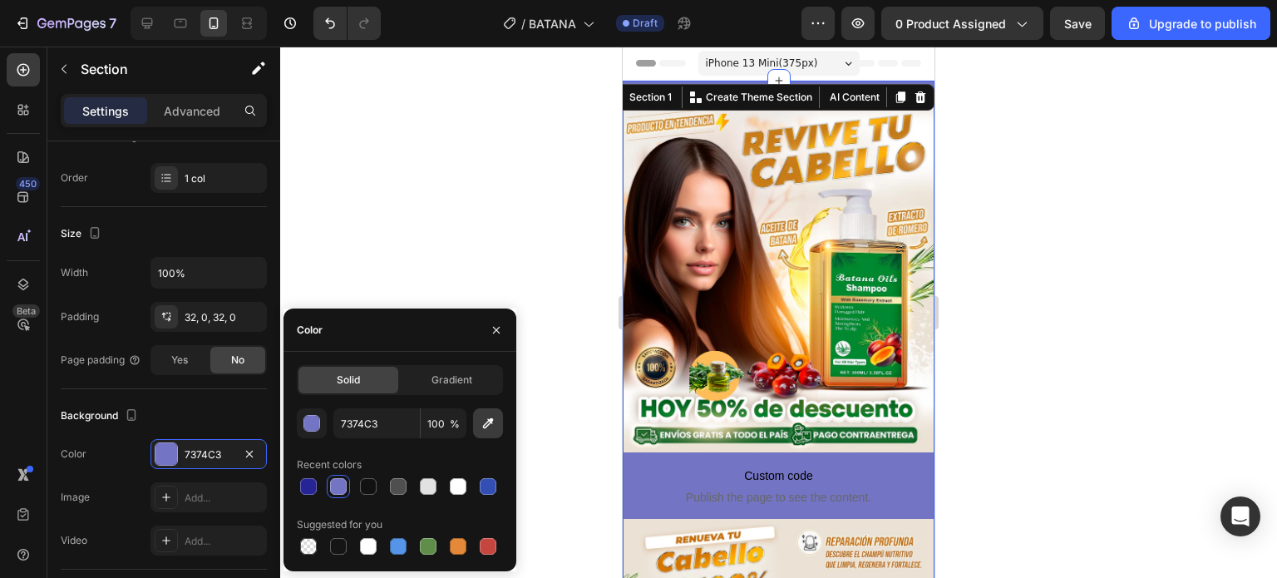
click at [488, 412] on button "button" at bounding box center [488, 423] width 30 height 30
type input "ECE2DC"
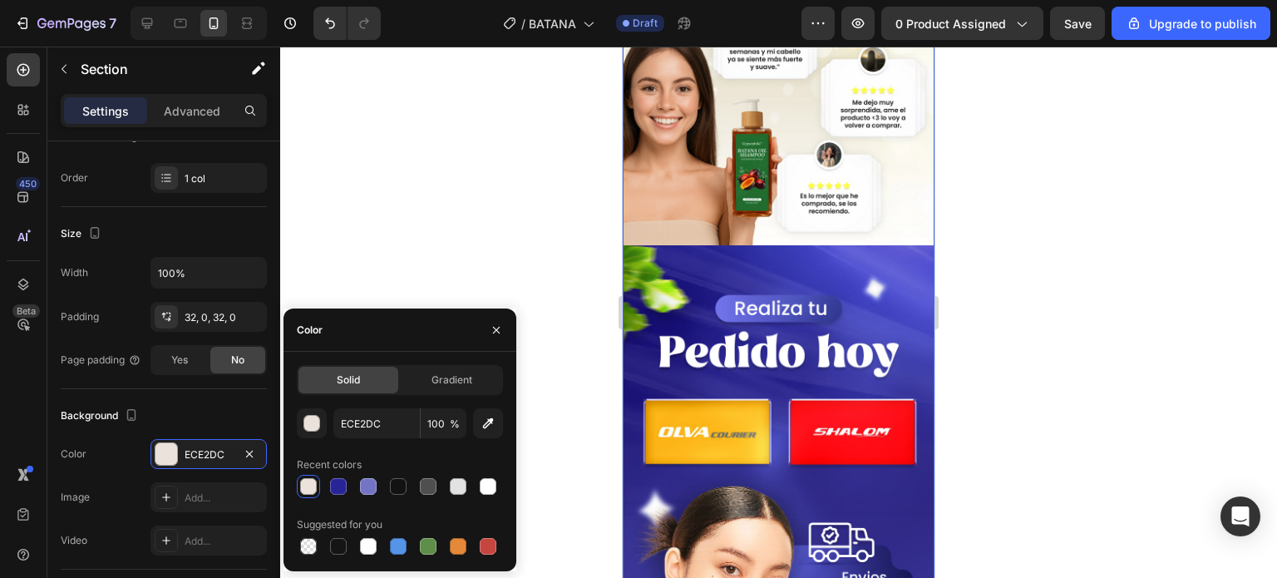
scroll to position [3195, 0]
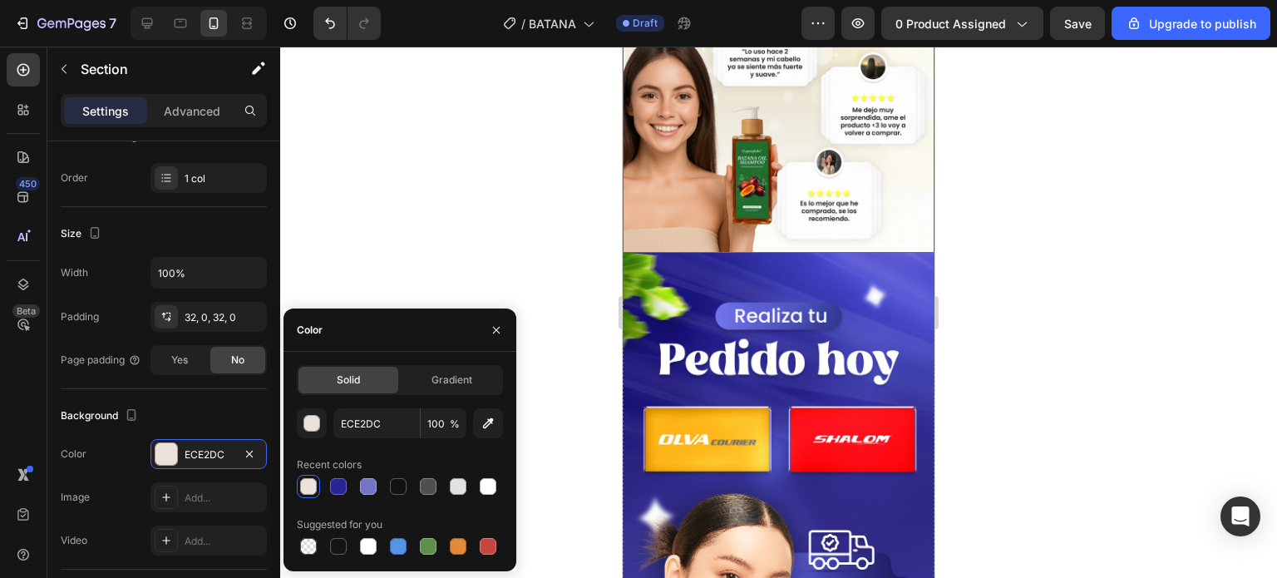
click at [746, 117] on img at bounding box center [779, 97] width 312 height 312
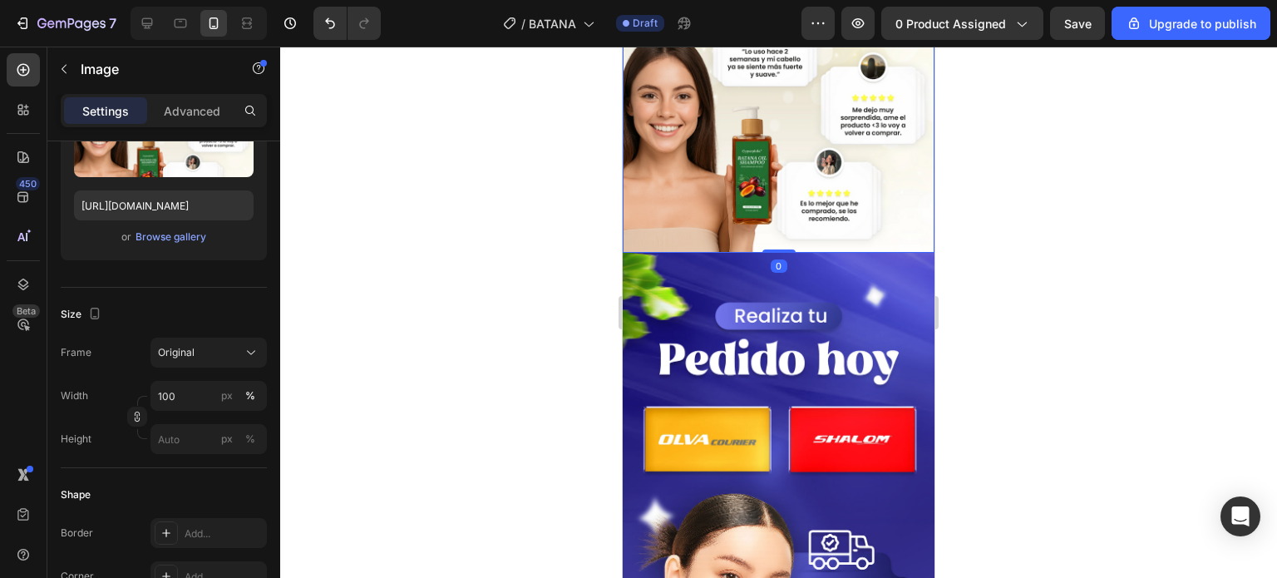
scroll to position [0, 0]
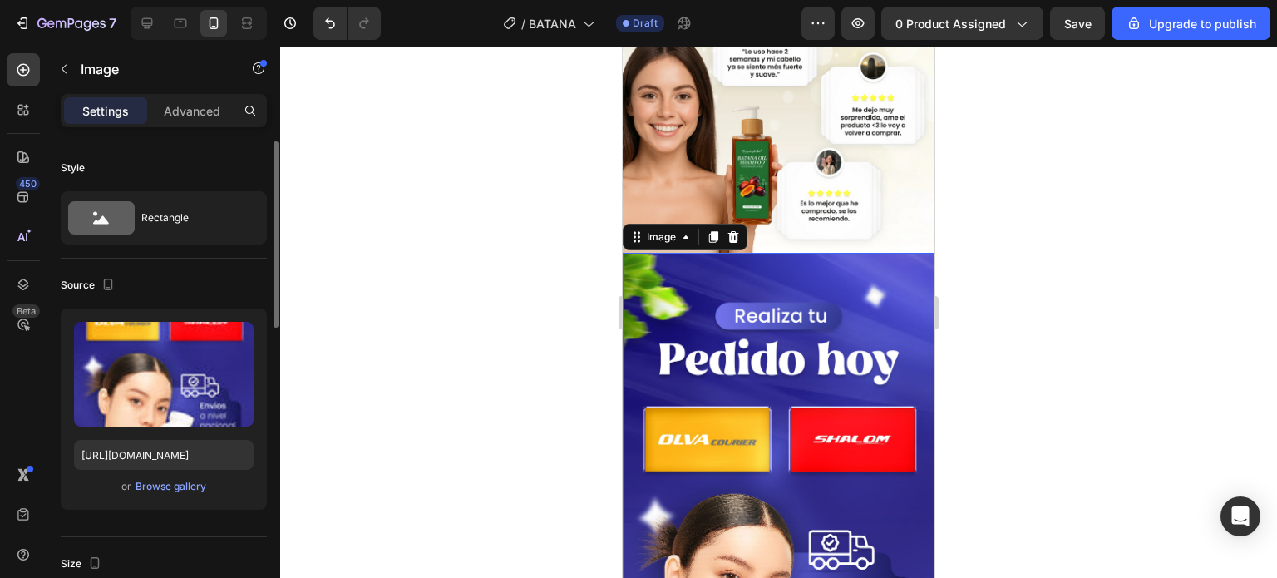
click at [694, 253] on img at bounding box center [779, 530] width 312 height 555
click at [730, 231] on icon at bounding box center [733, 237] width 11 height 12
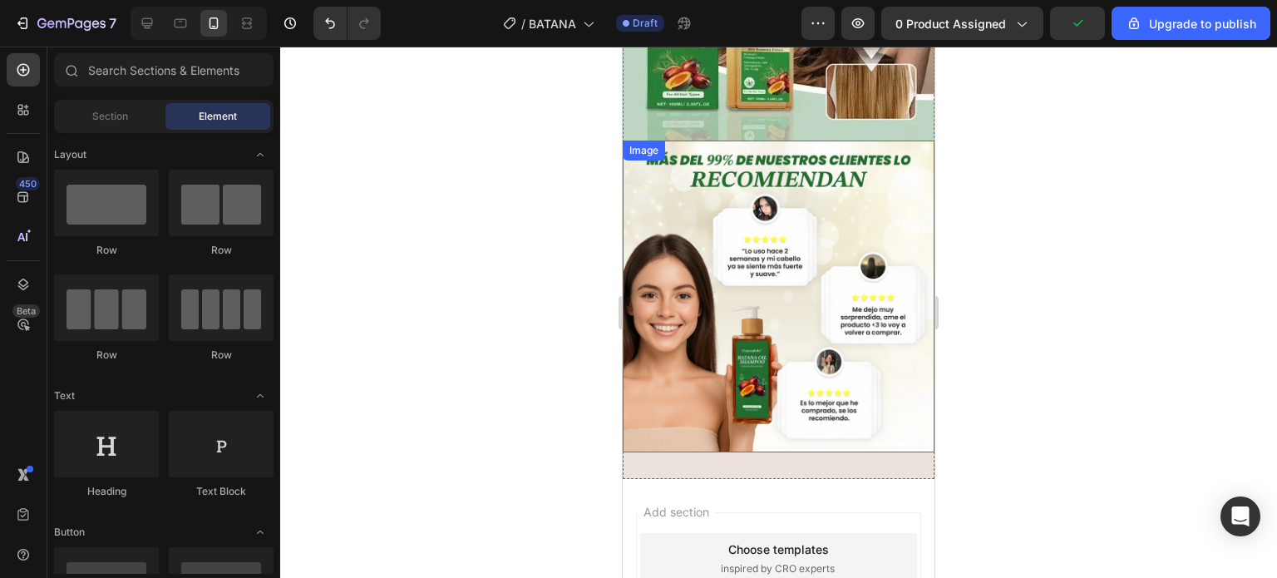
scroll to position [2662, 0]
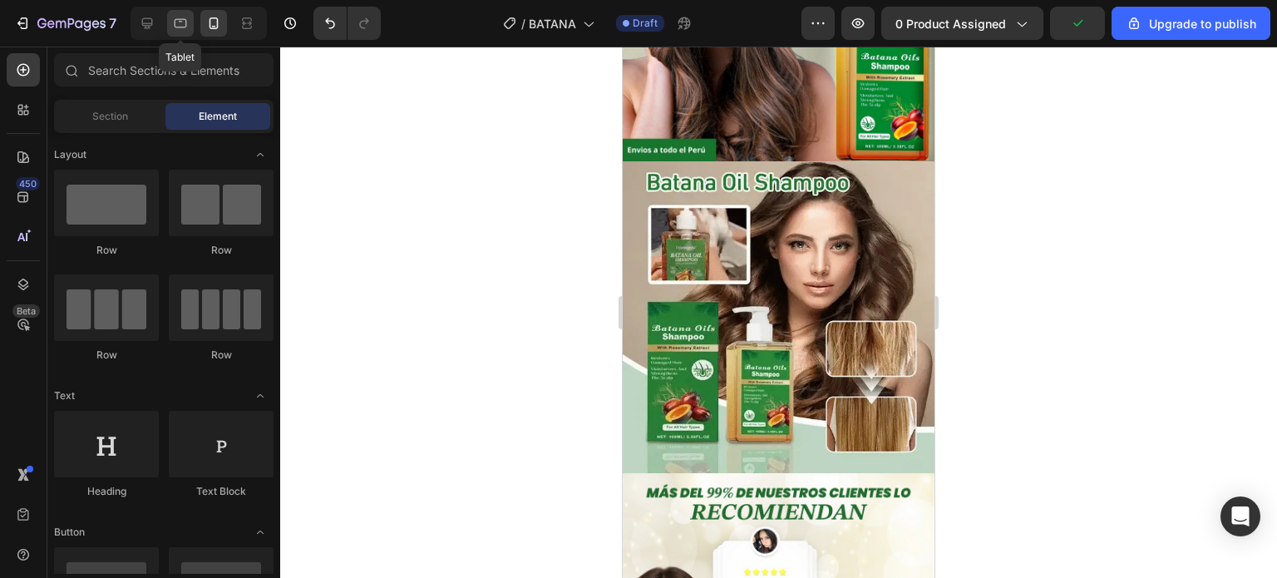
click at [181, 18] on icon at bounding box center [180, 23] width 17 height 17
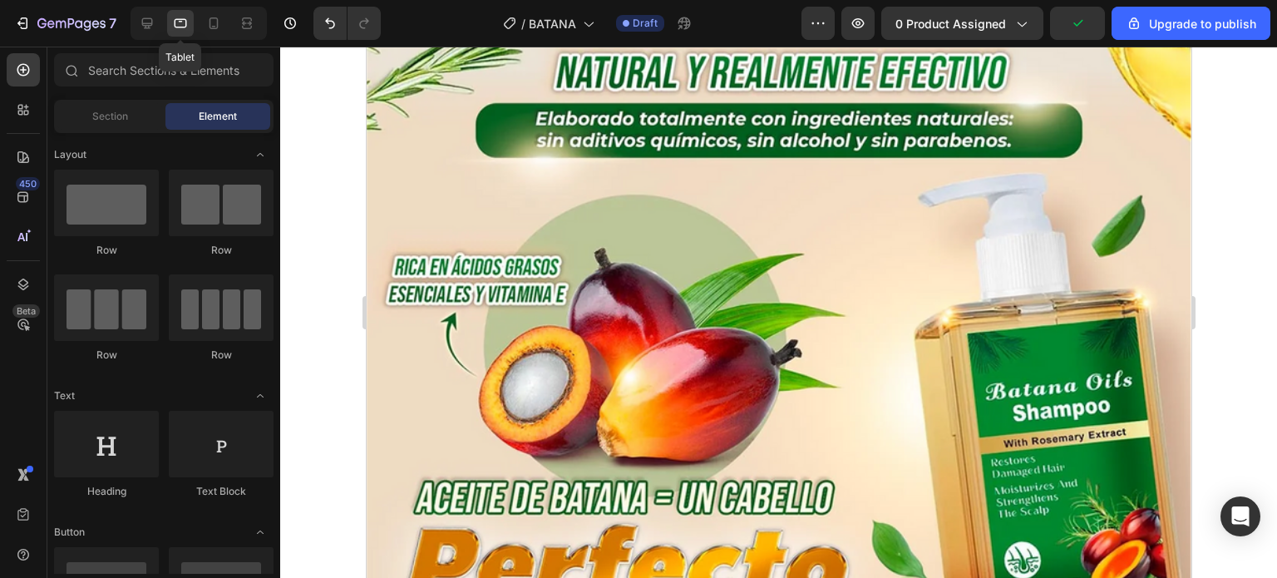
scroll to position [3143, 0]
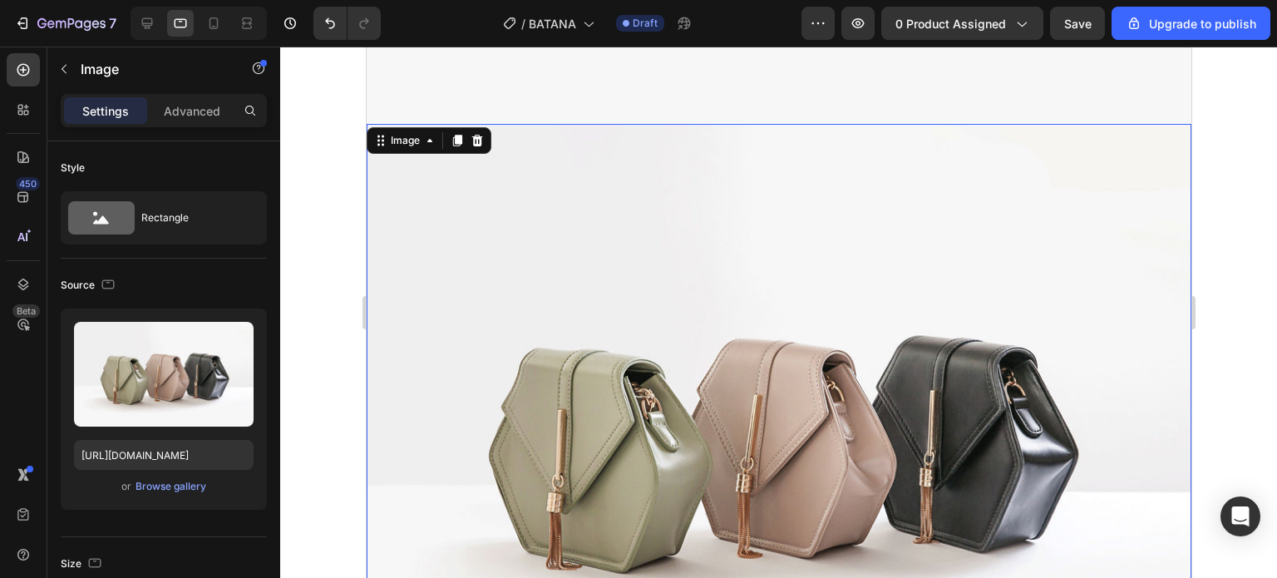
click at [656, 244] on img at bounding box center [778, 433] width 825 height 619
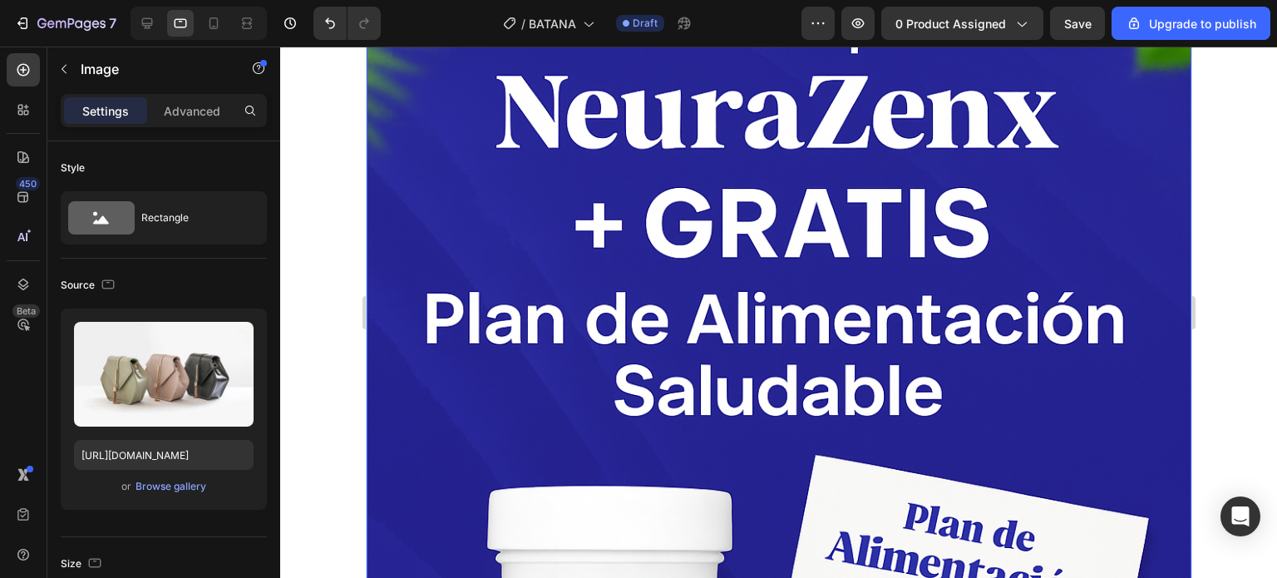
scroll to position [0, 0]
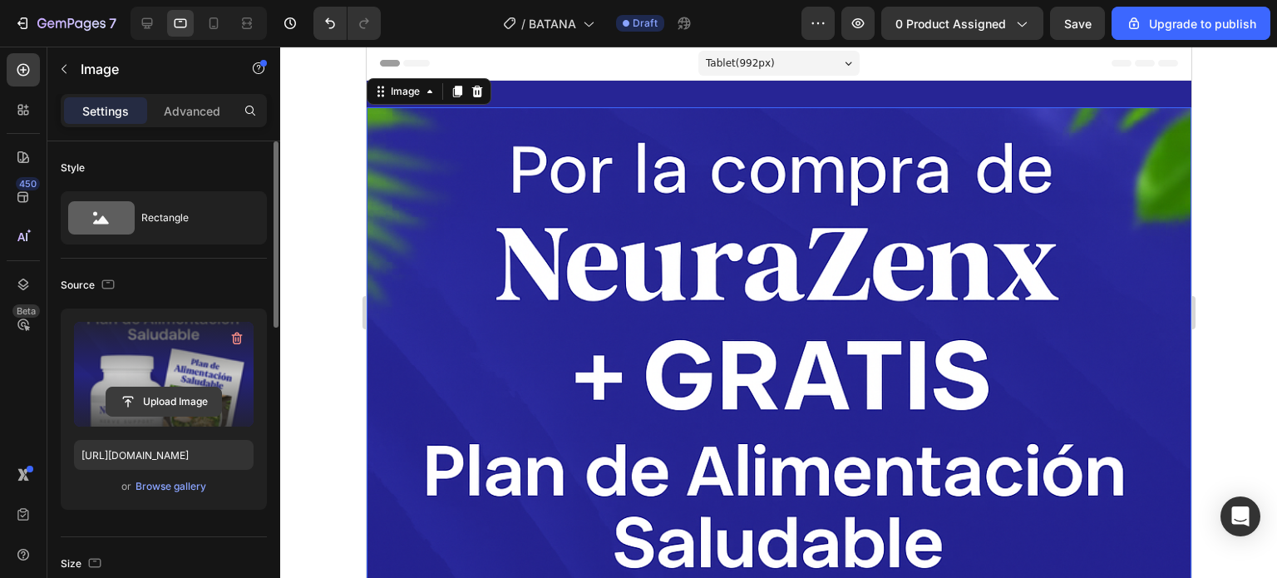
click at [183, 408] on input "file" at bounding box center [163, 401] width 115 height 28
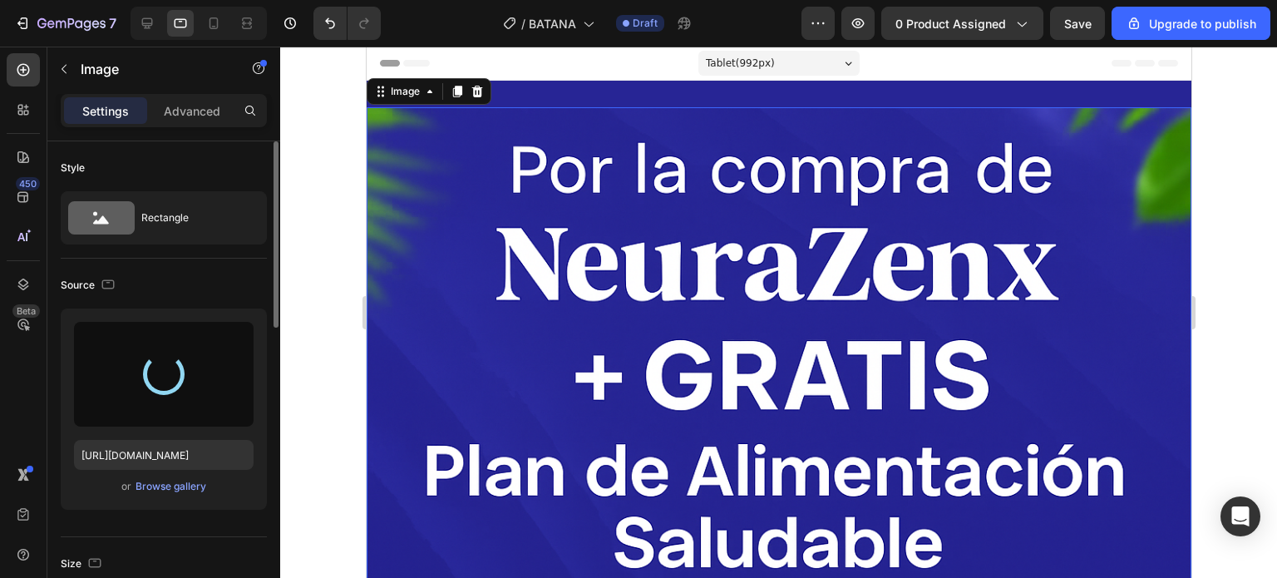
type input "[URL][DOMAIN_NAME]"
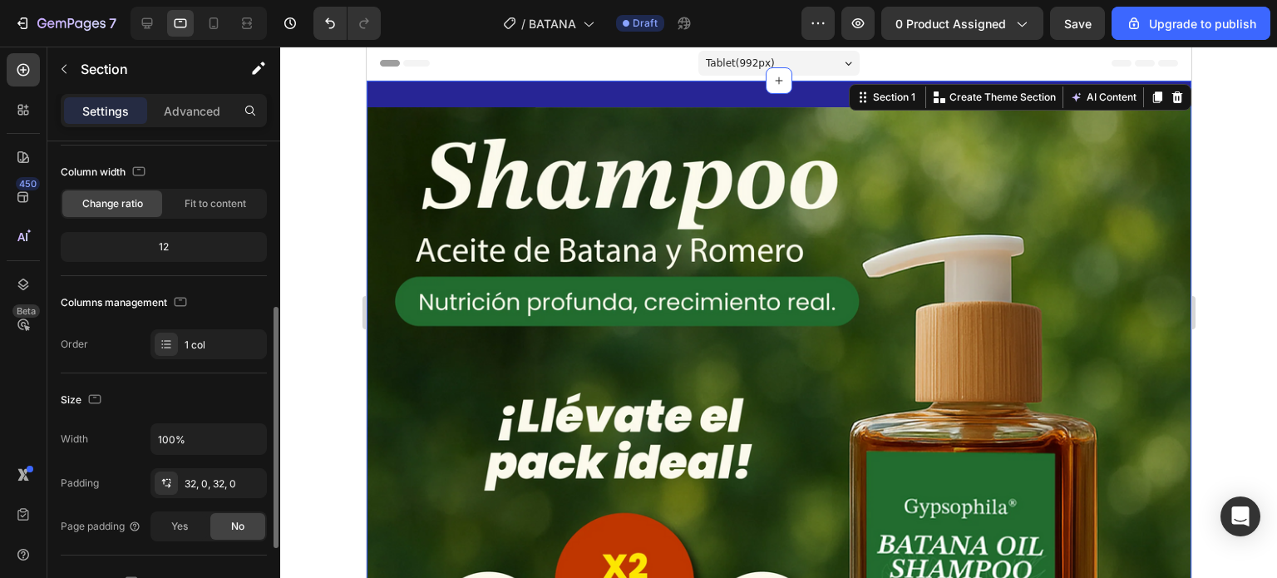
scroll to position [166, 0]
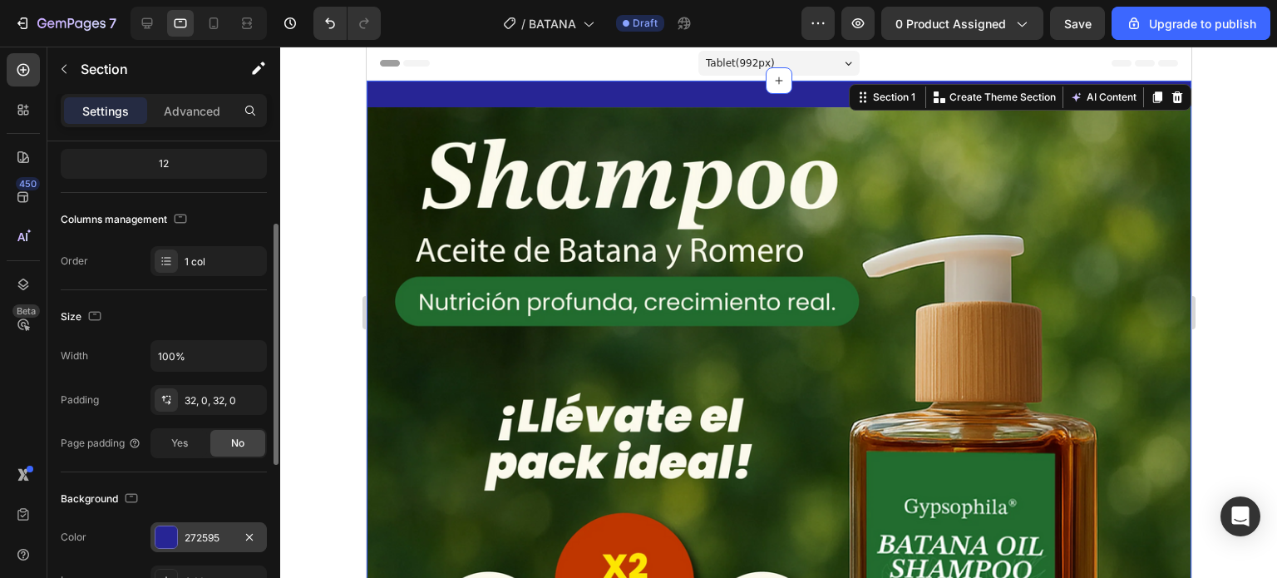
click at [166, 539] on div at bounding box center [166, 537] width 22 height 22
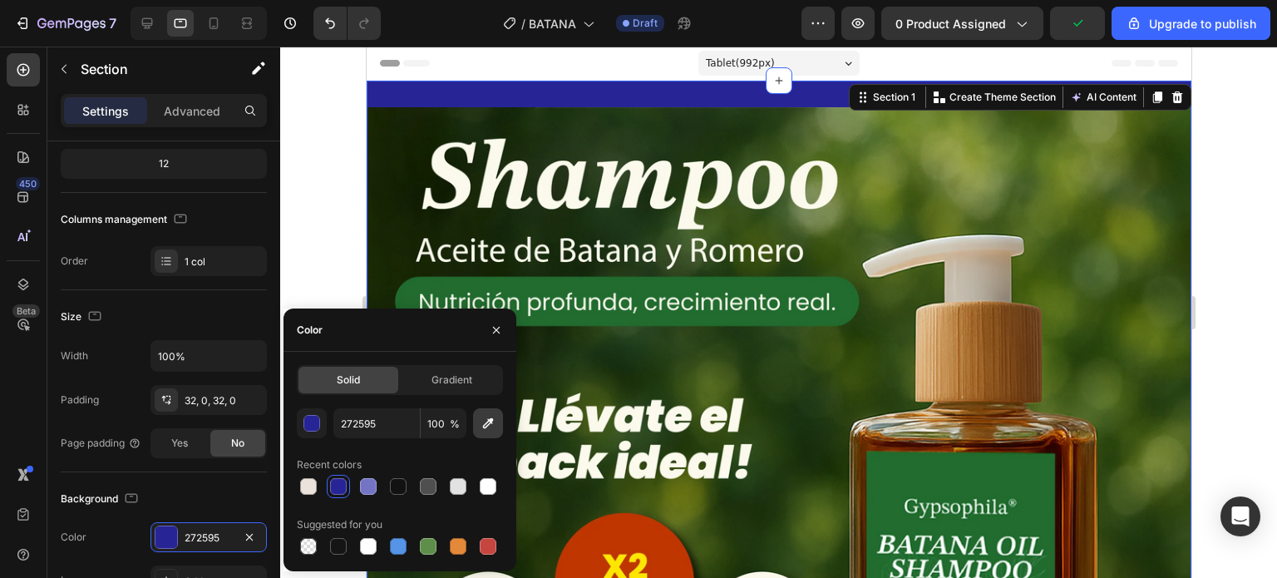
click at [484, 431] on icon "button" at bounding box center [488, 423] width 17 height 17
type input "697B37"
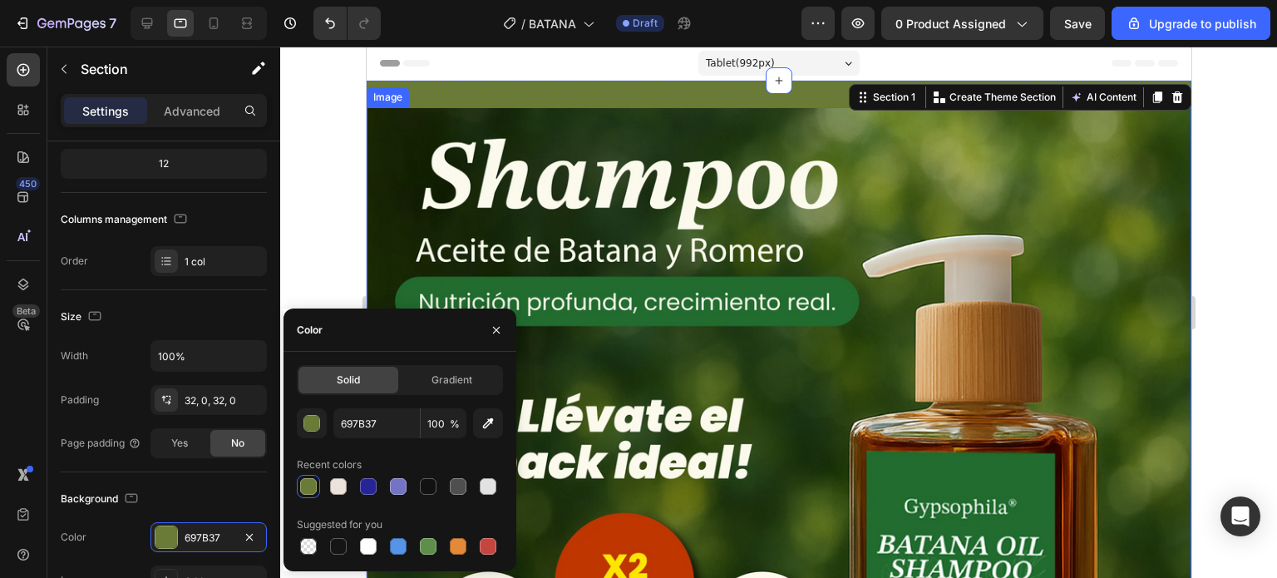
click at [754, 368] on img at bounding box center [778, 519] width 825 height 825
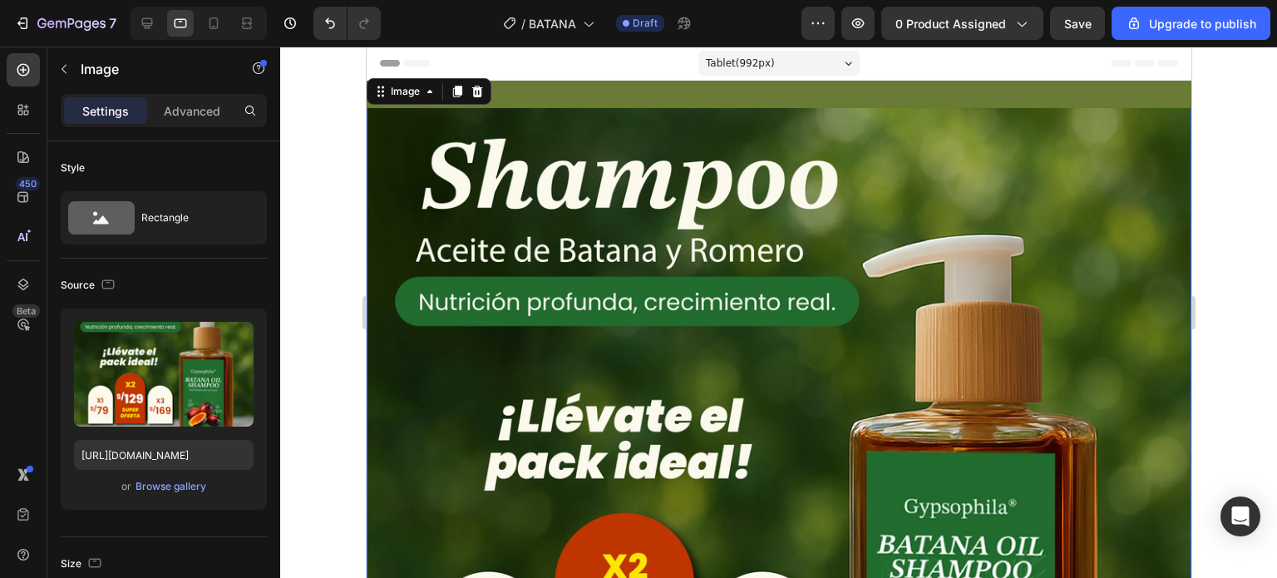
drag, startPoint x: 1586, startPoint y: 74, endPoint x: 1049, endPoint y: 175, distance: 546.6
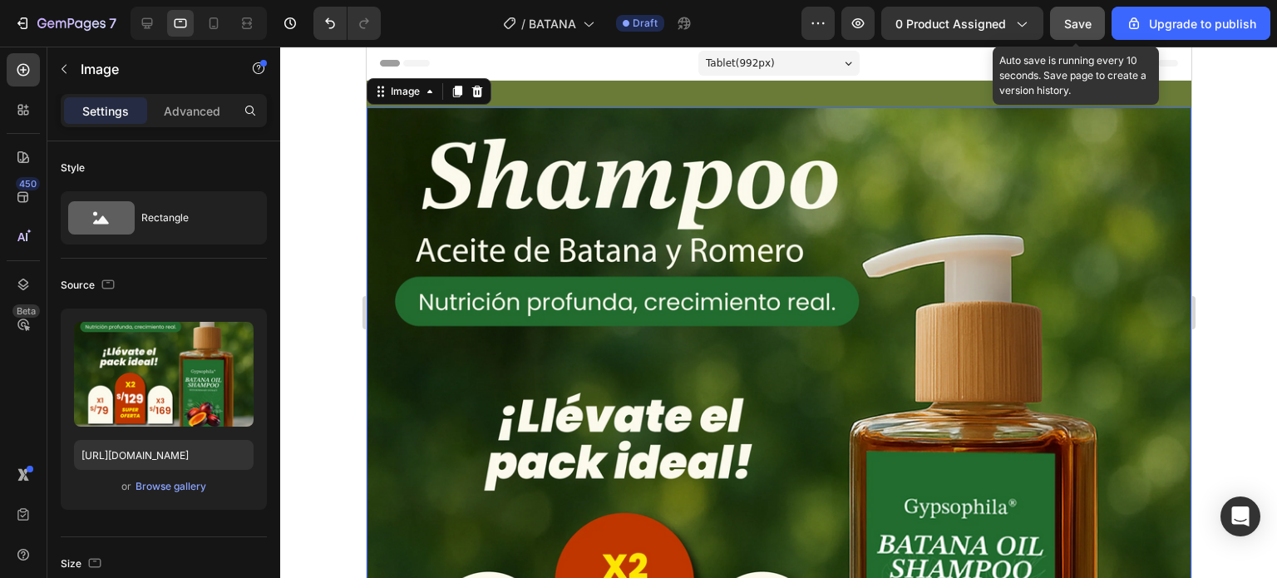
click at [1083, 22] on span "Save" at bounding box center [1077, 24] width 27 height 14
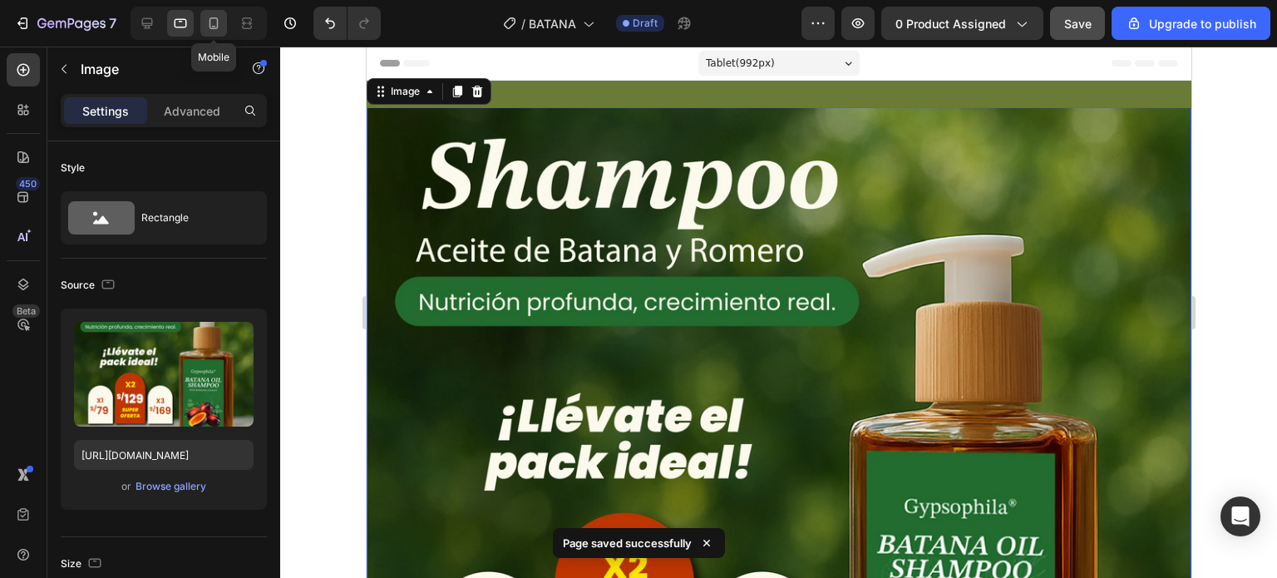
click at [220, 25] on icon at bounding box center [213, 23] width 17 height 17
type input "[URL][DOMAIN_NAME]"
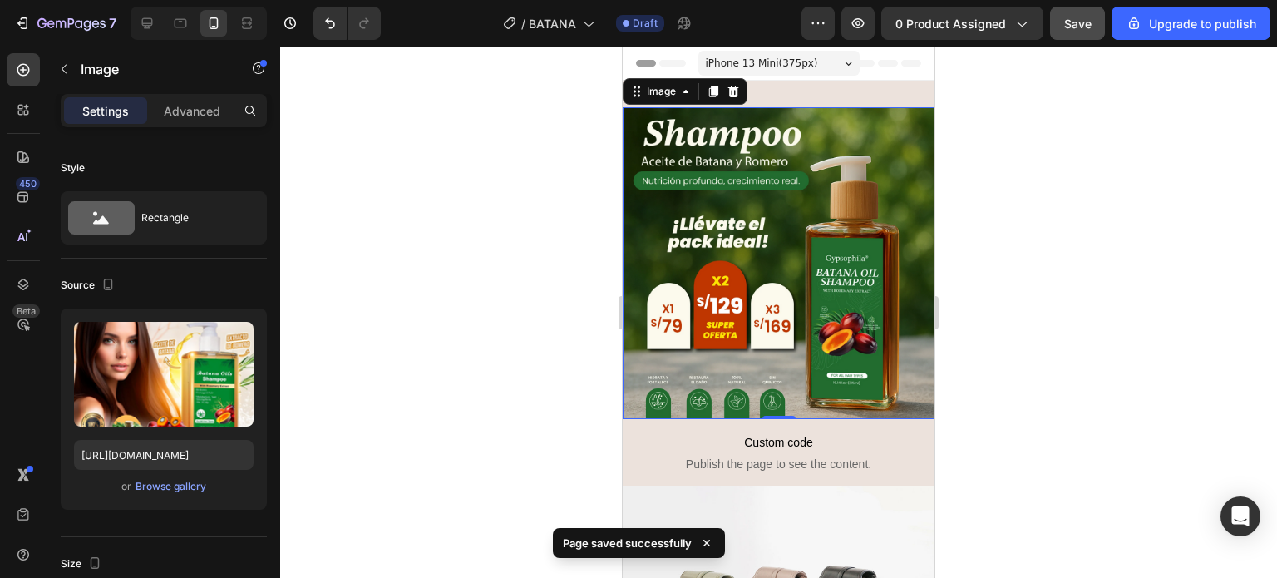
scroll to position [2, 0]
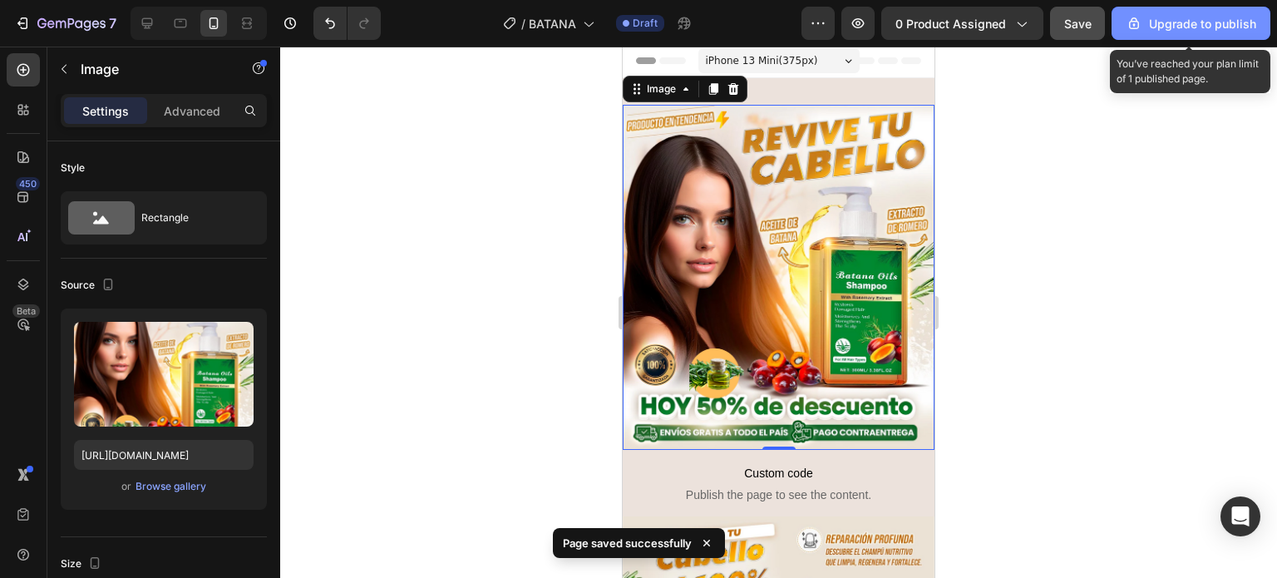
click at [1177, 22] on div "Upgrade to publish" at bounding box center [1191, 23] width 131 height 17
